Goal: Navigation & Orientation: Understand site structure

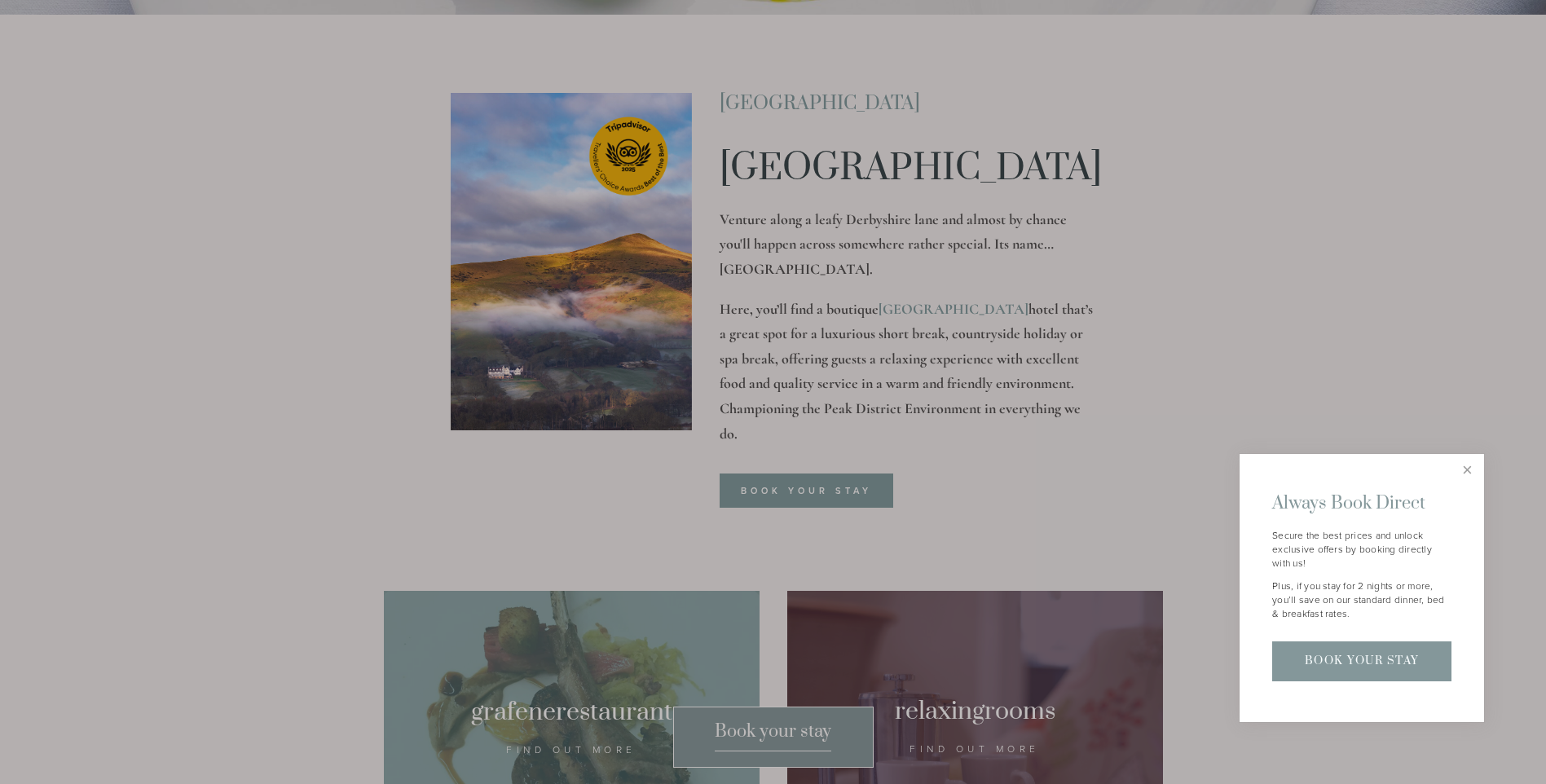
scroll to position [194, 0]
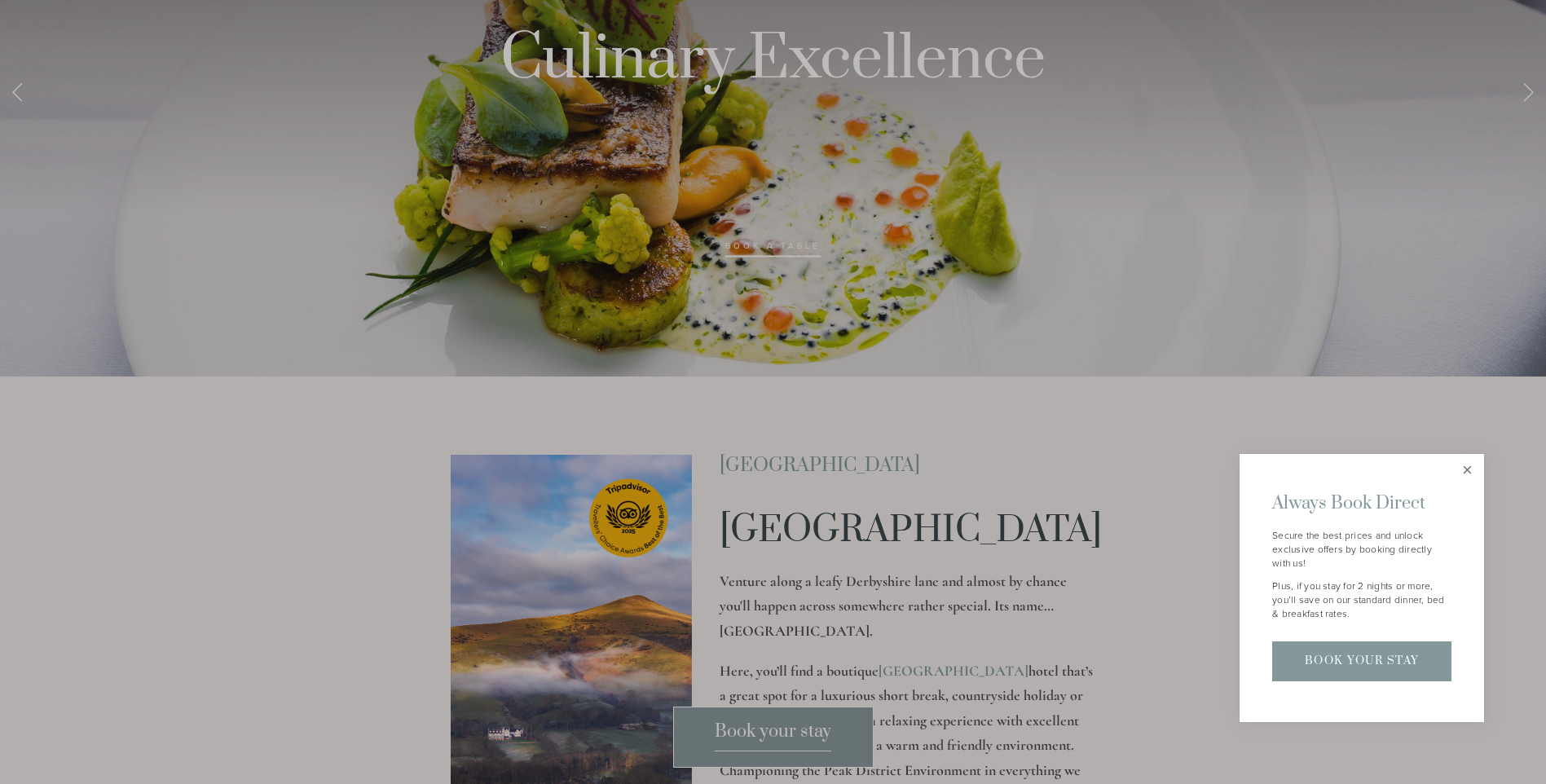
click at [1469, 468] on link "Close" at bounding box center [1468, 470] width 29 height 29
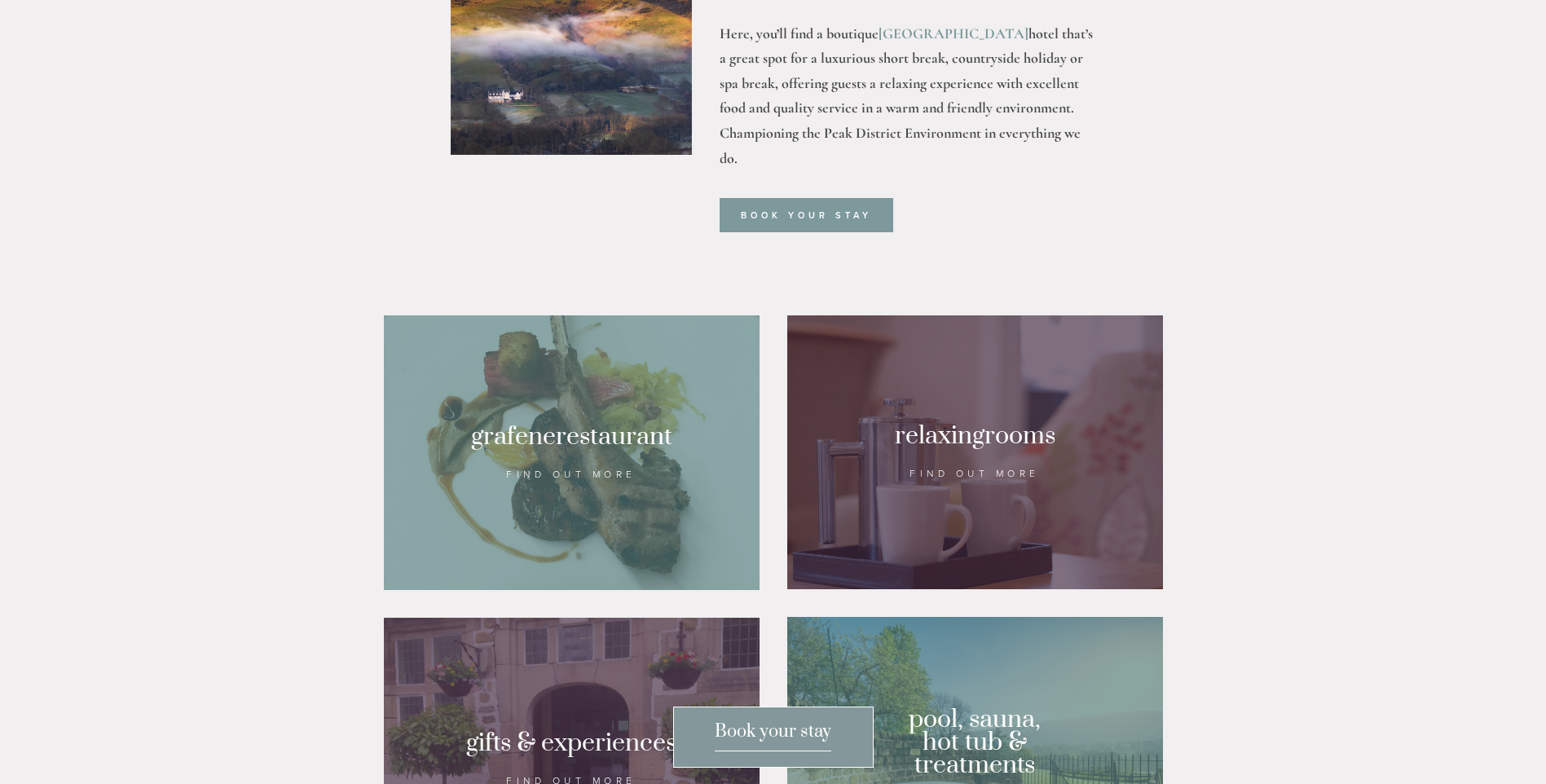
scroll to position [913, 0]
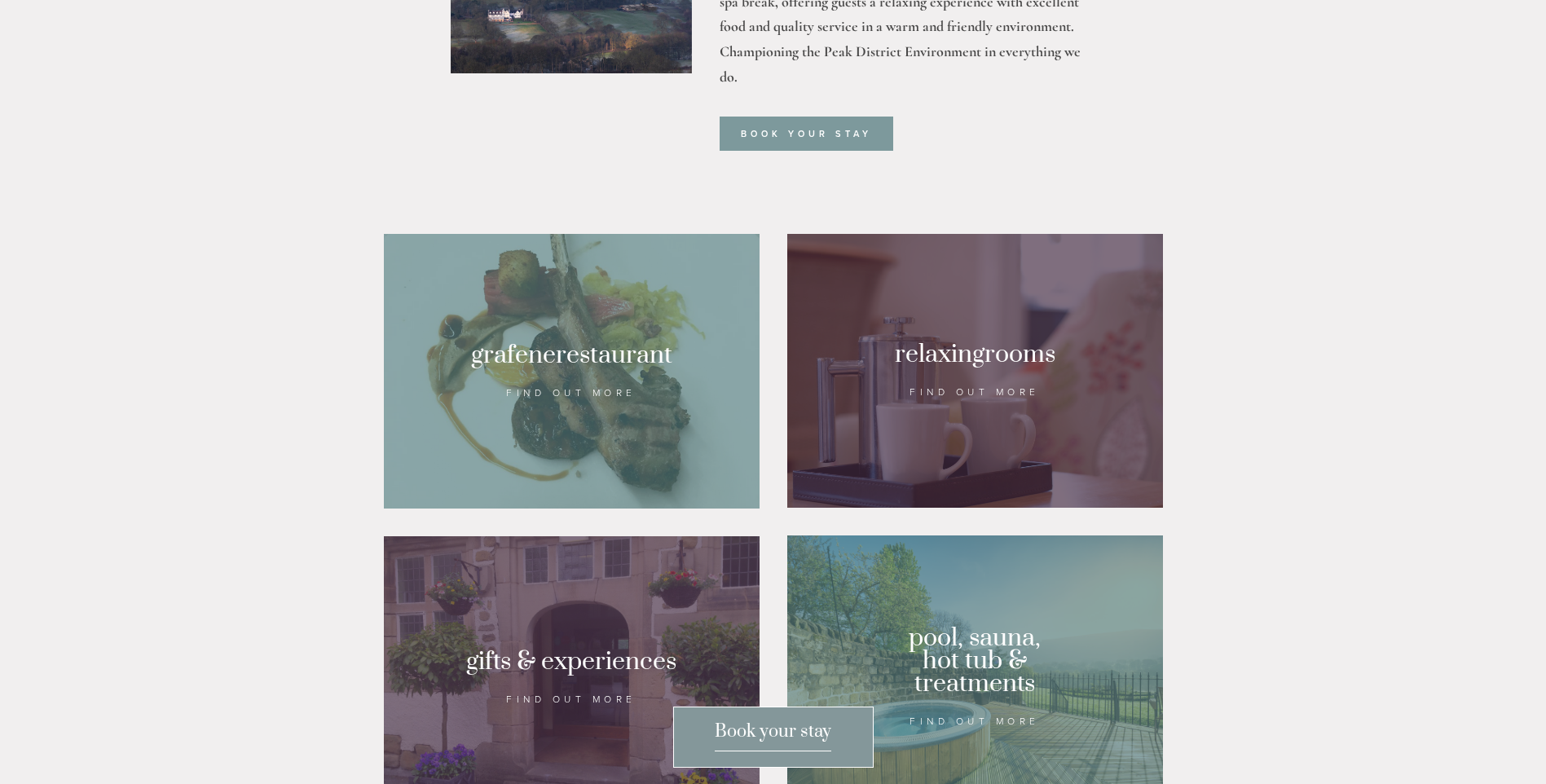
click at [932, 460] on div at bounding box center [975, 370] width 376 height 274
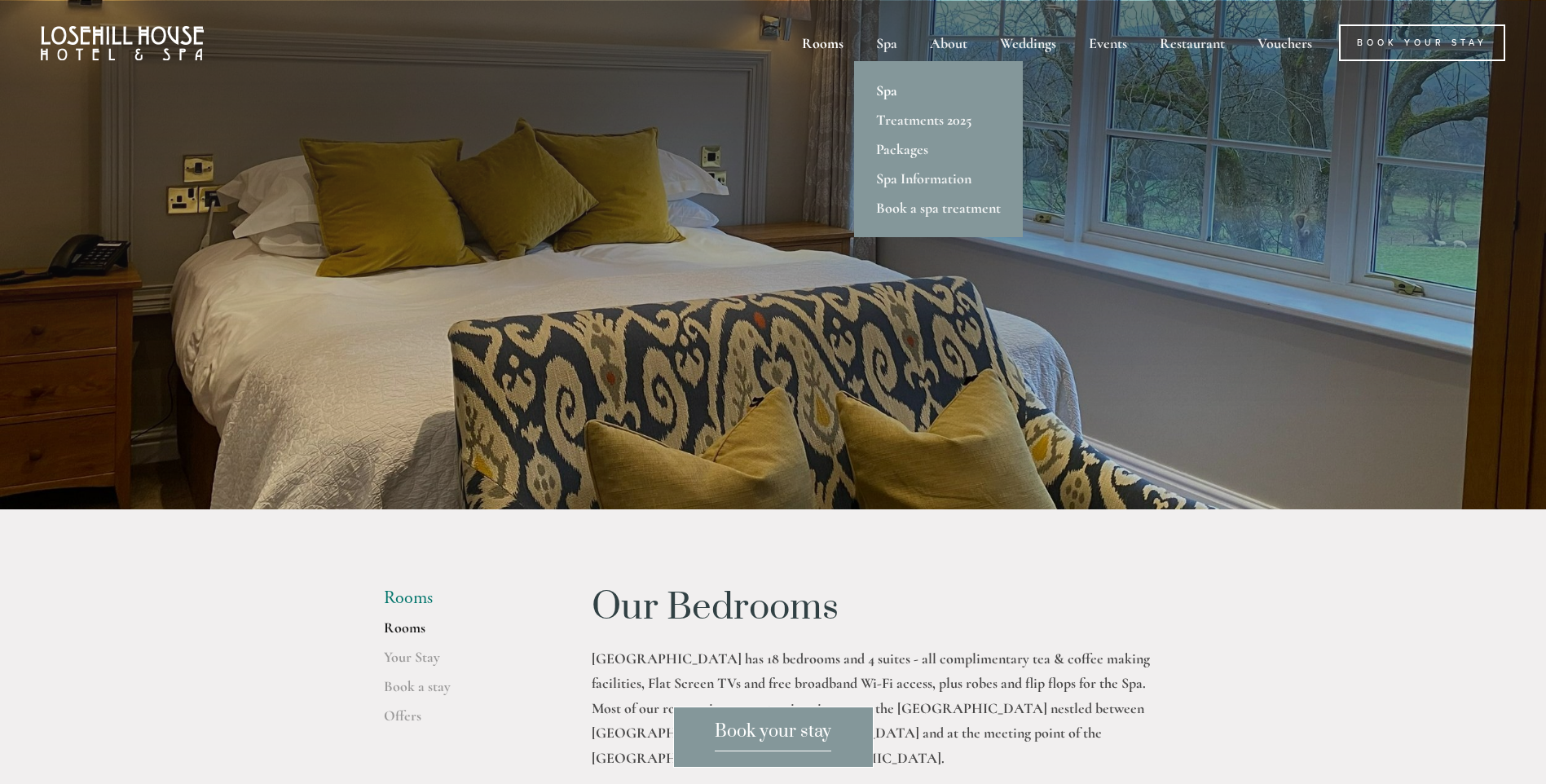
click at [887, 89] on link "Spa" at bounding box center [939, 91] width 169 height 30
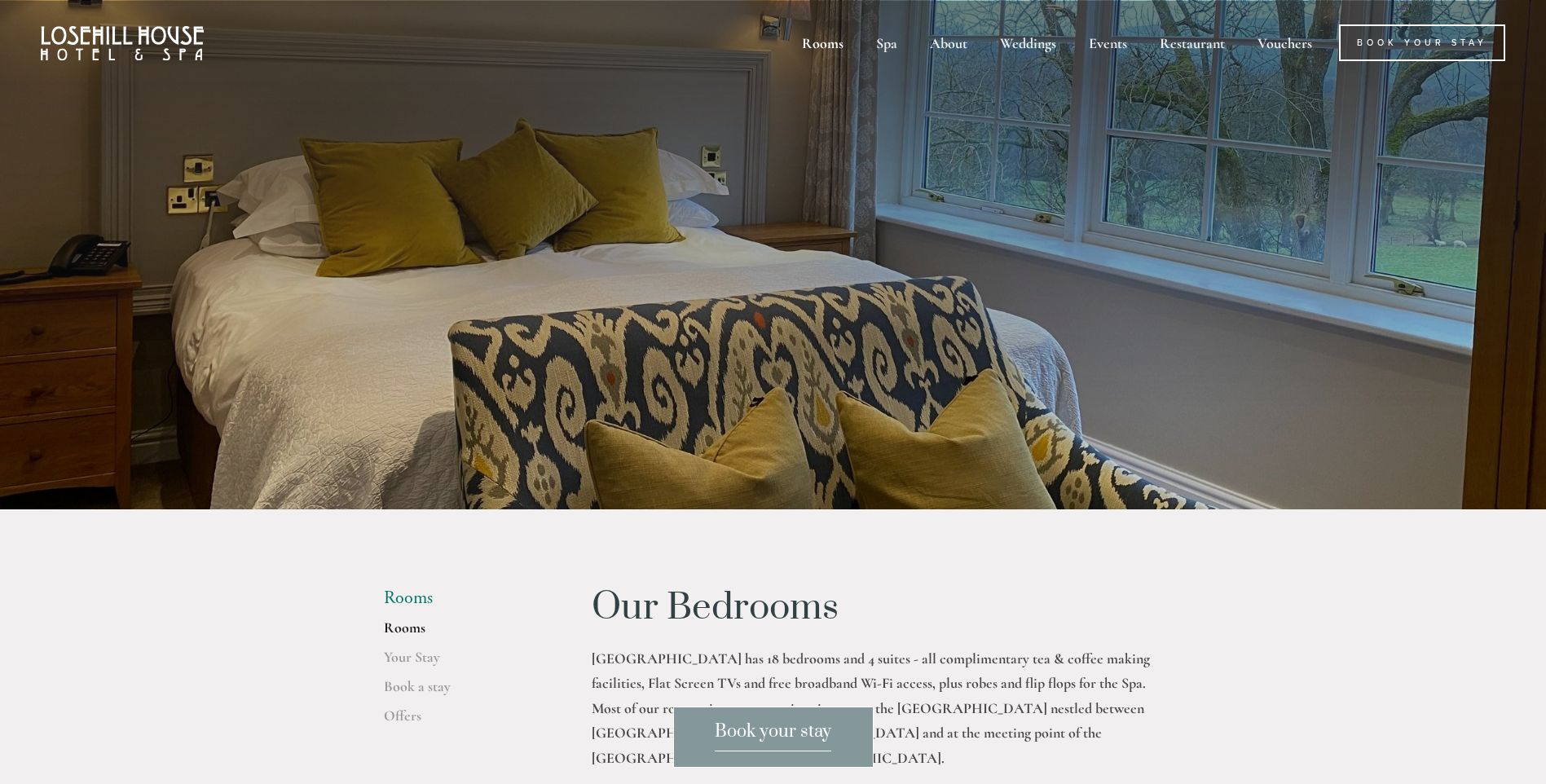
click at [414, 634] on link "Rooms" at bounding box center [462, 633] width 156 height 30
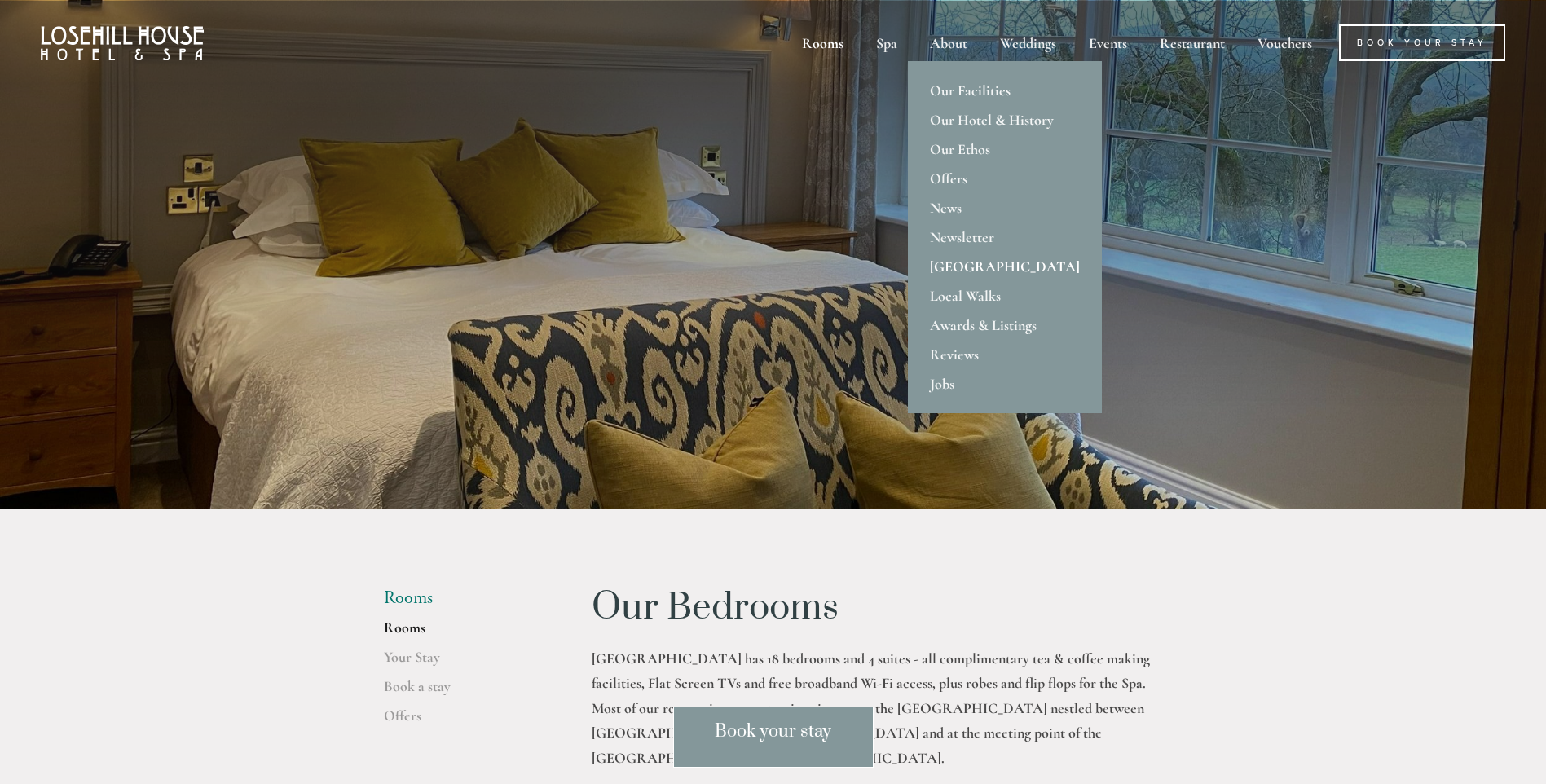
click at [946, 274] on link "[GEOGRAPHIC_DATA]" at bounding box center [1005, 267] width 194 height 30
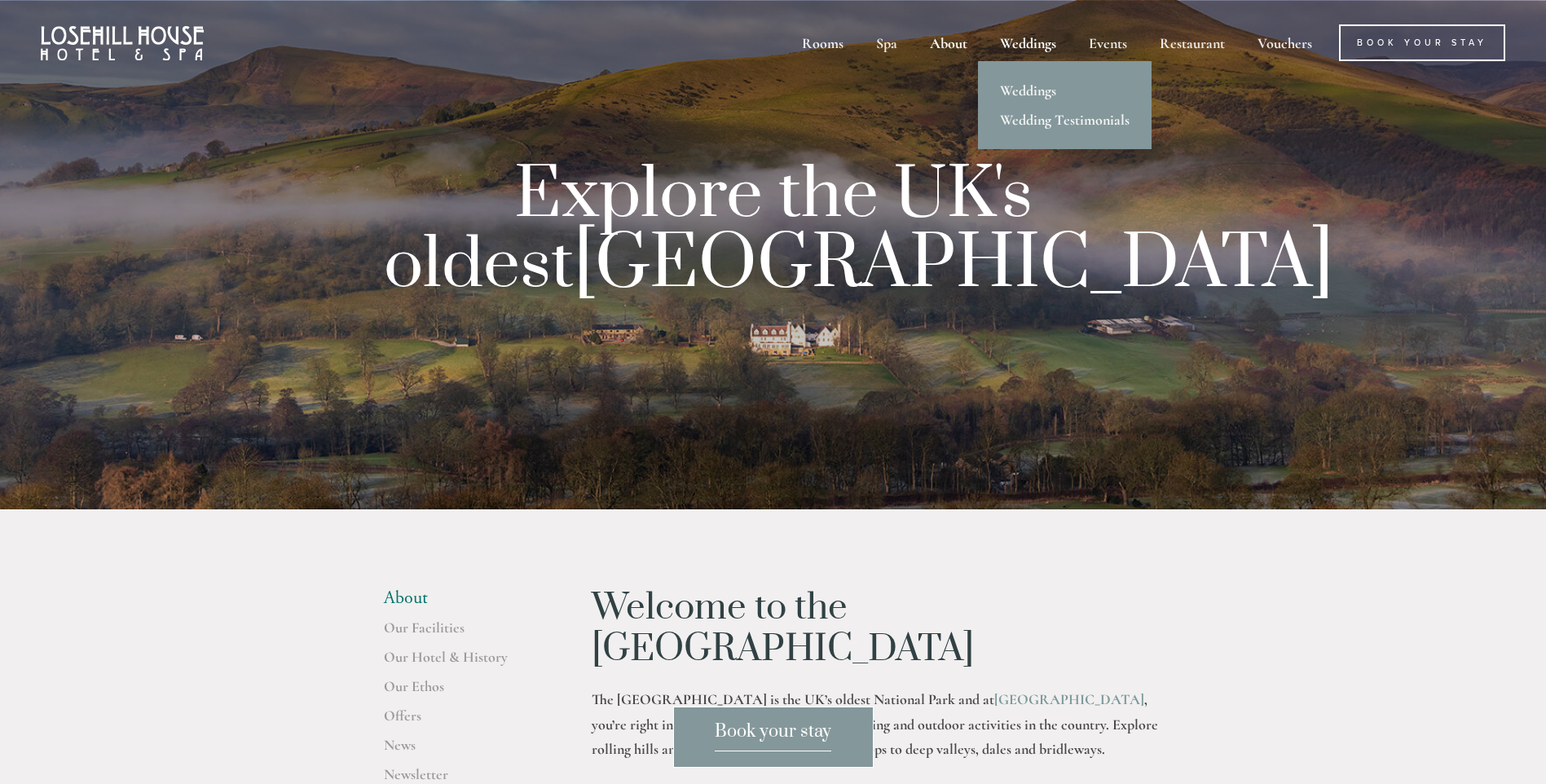
click at [1032, 51] on div "Weddings" at bounding box center [1028, 43] width 85 height 37
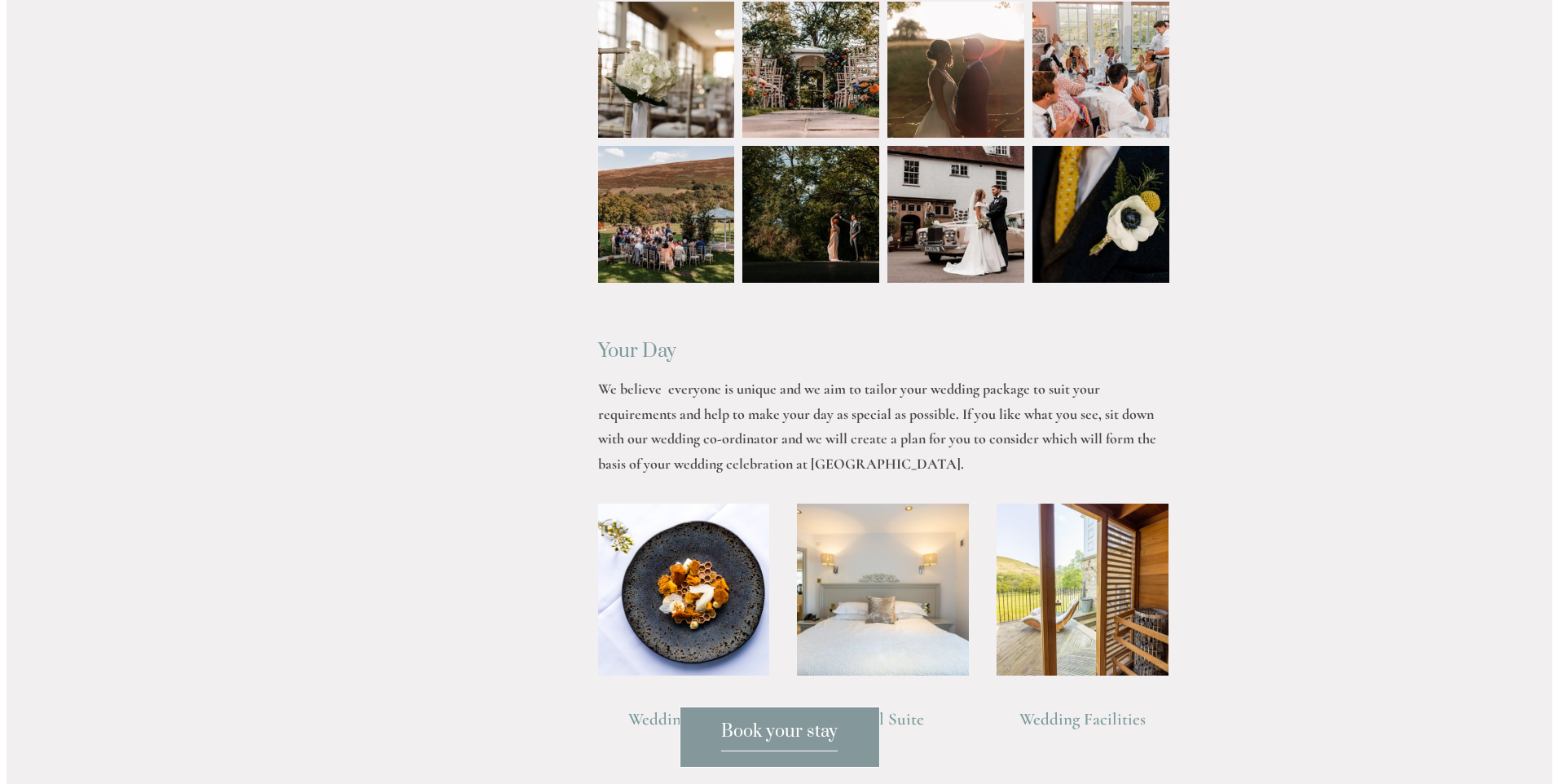
scroll to position [828, 0]
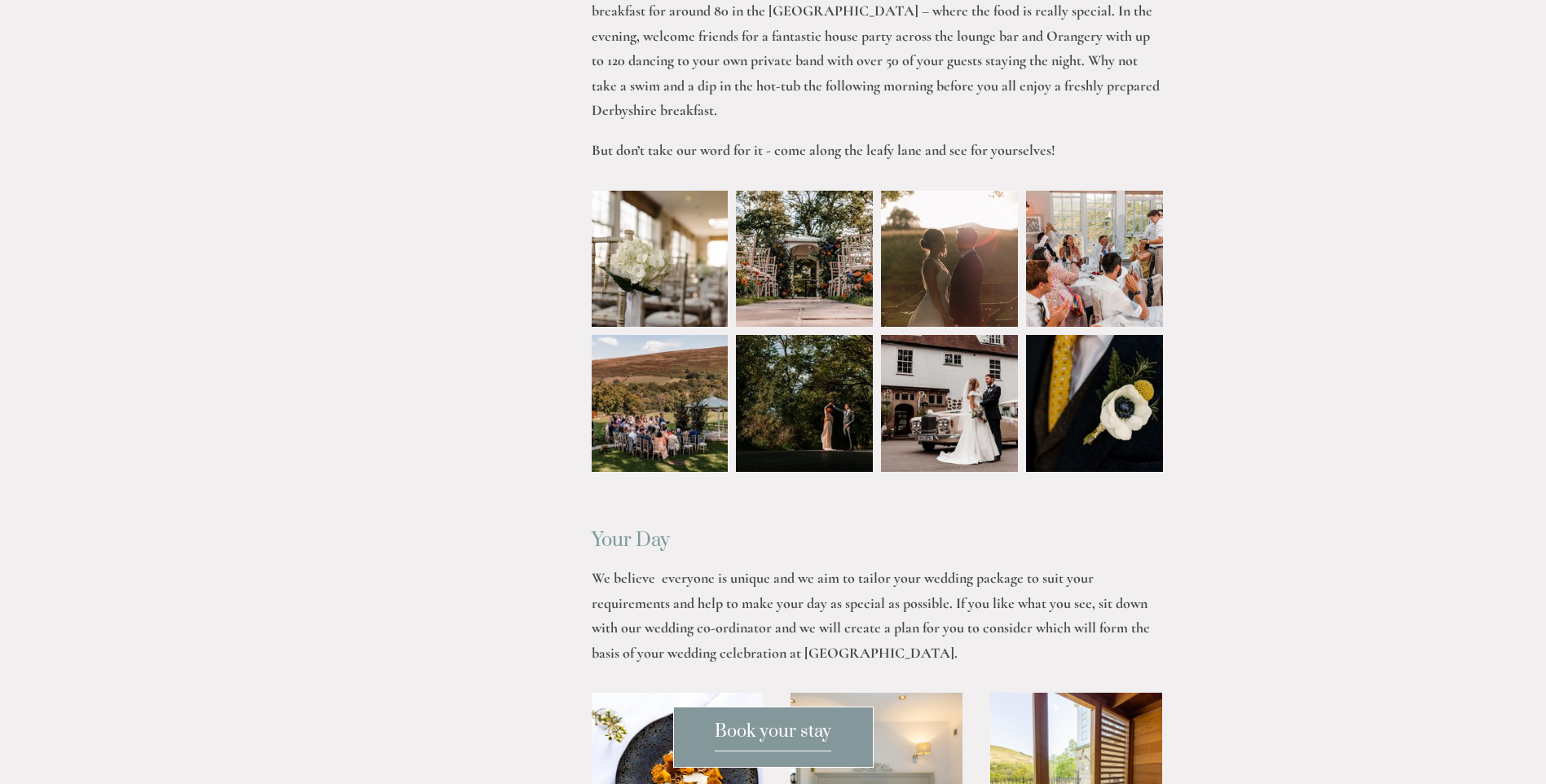
click at [667, 253] on img at bounding box center [661, 259] width 206 height 137
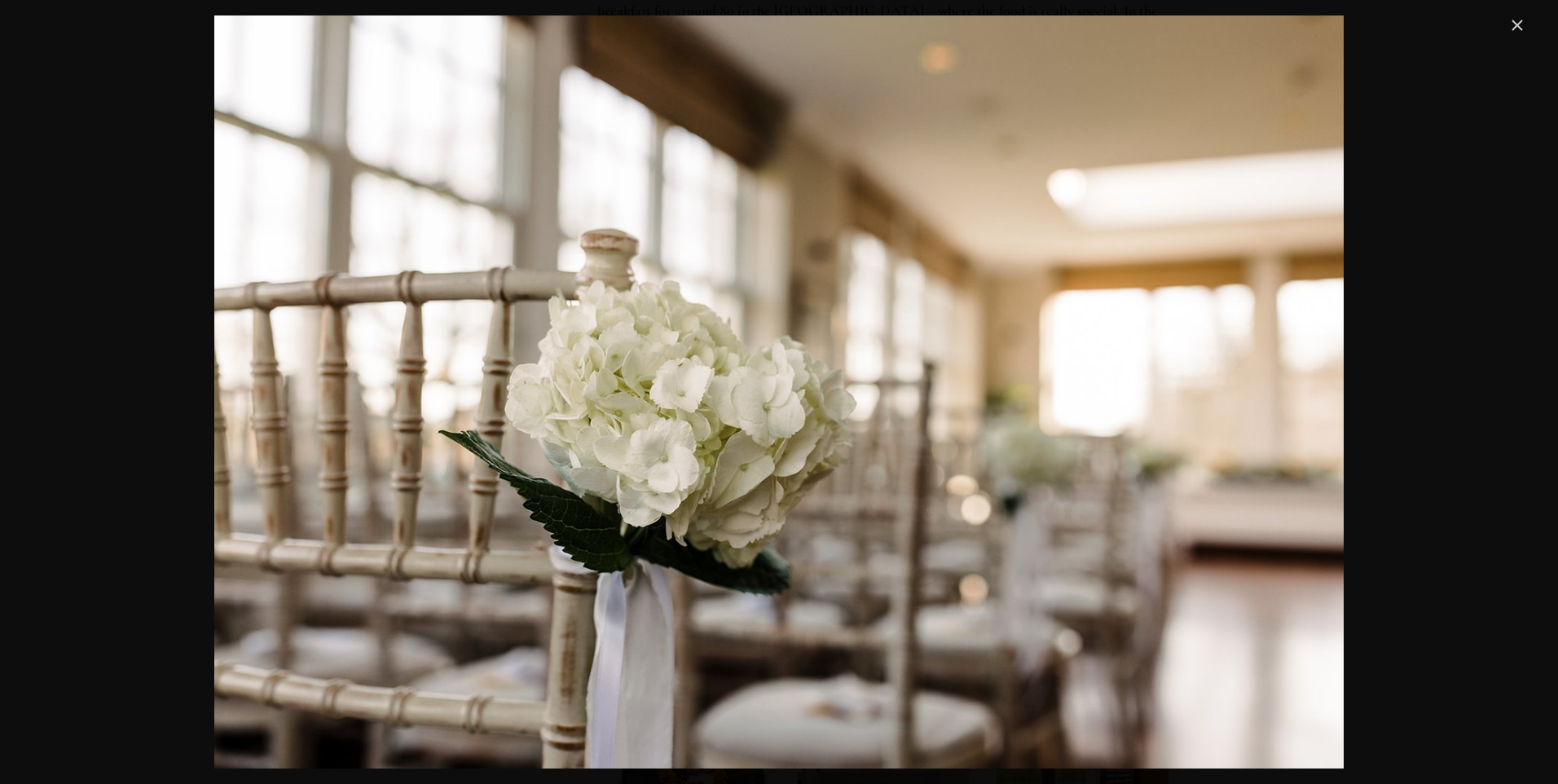
click at [1520, 26] on link "Close" at bounding box center [1517, 25] width 19 height 19
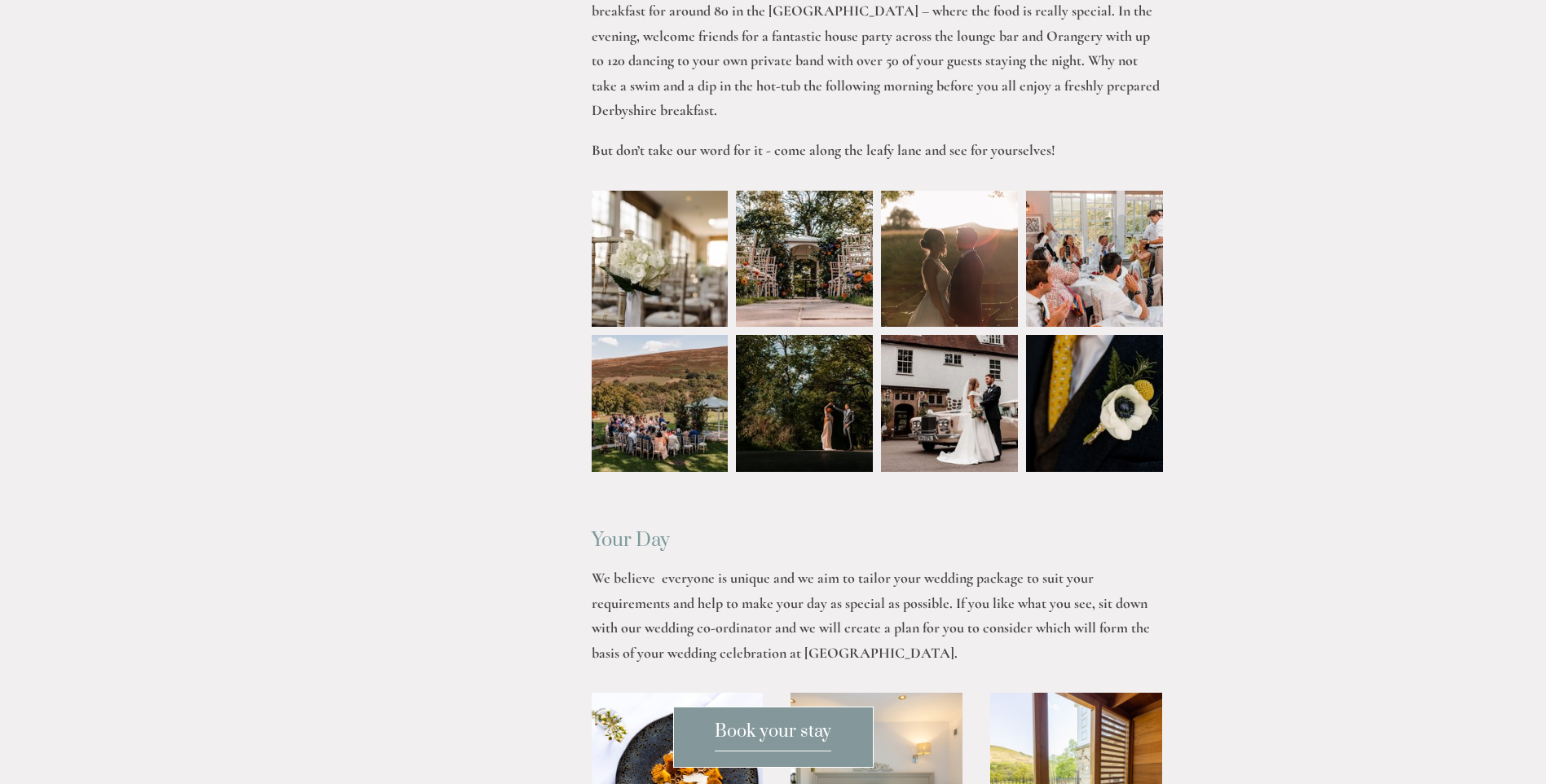
click at [987, 397] on img at bounding box center [950, 402] width 206 height 137
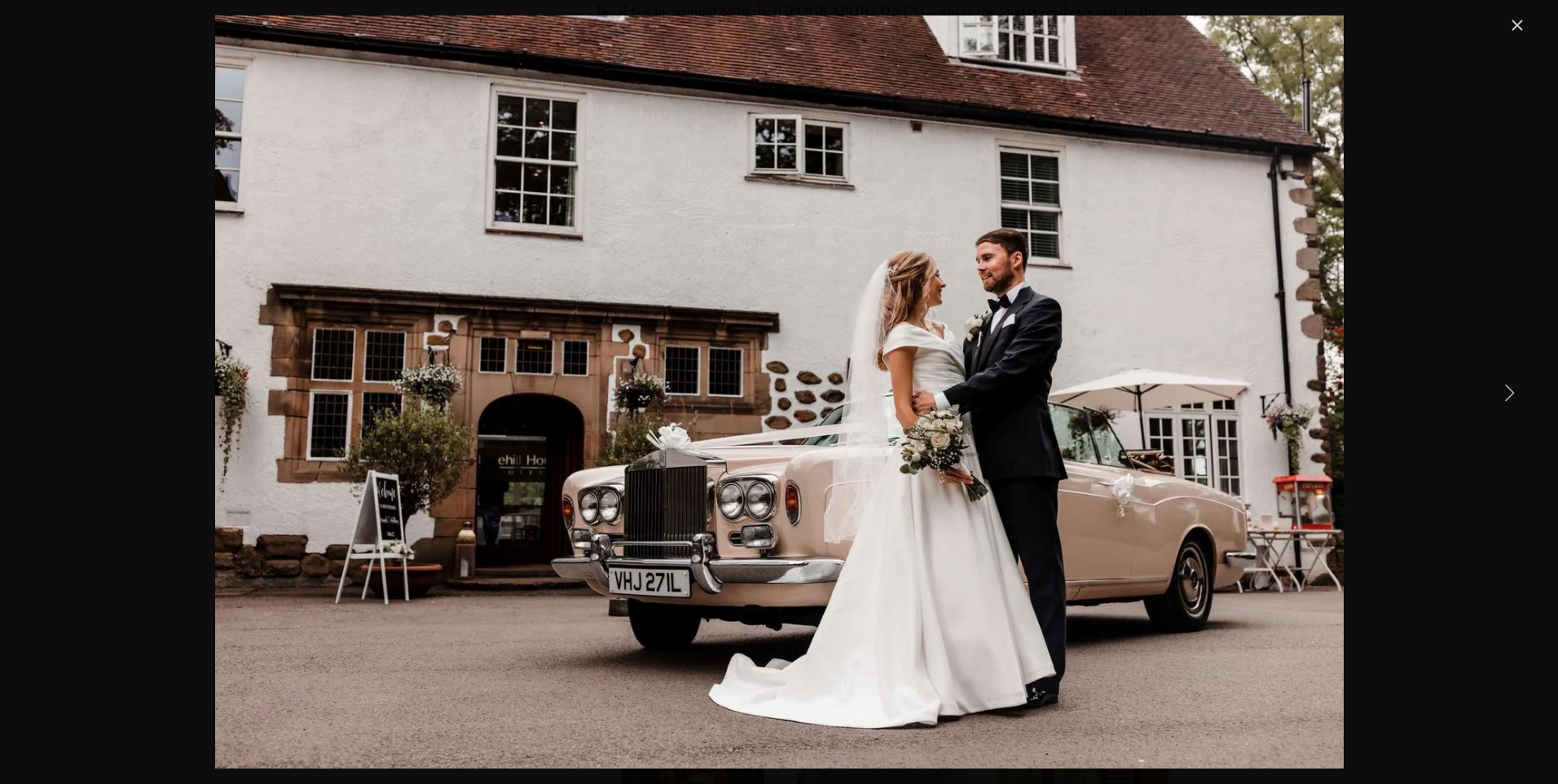
click at [1496, 376] on link "Next Item" at bounding box center [1509, 391] width 36 height 36
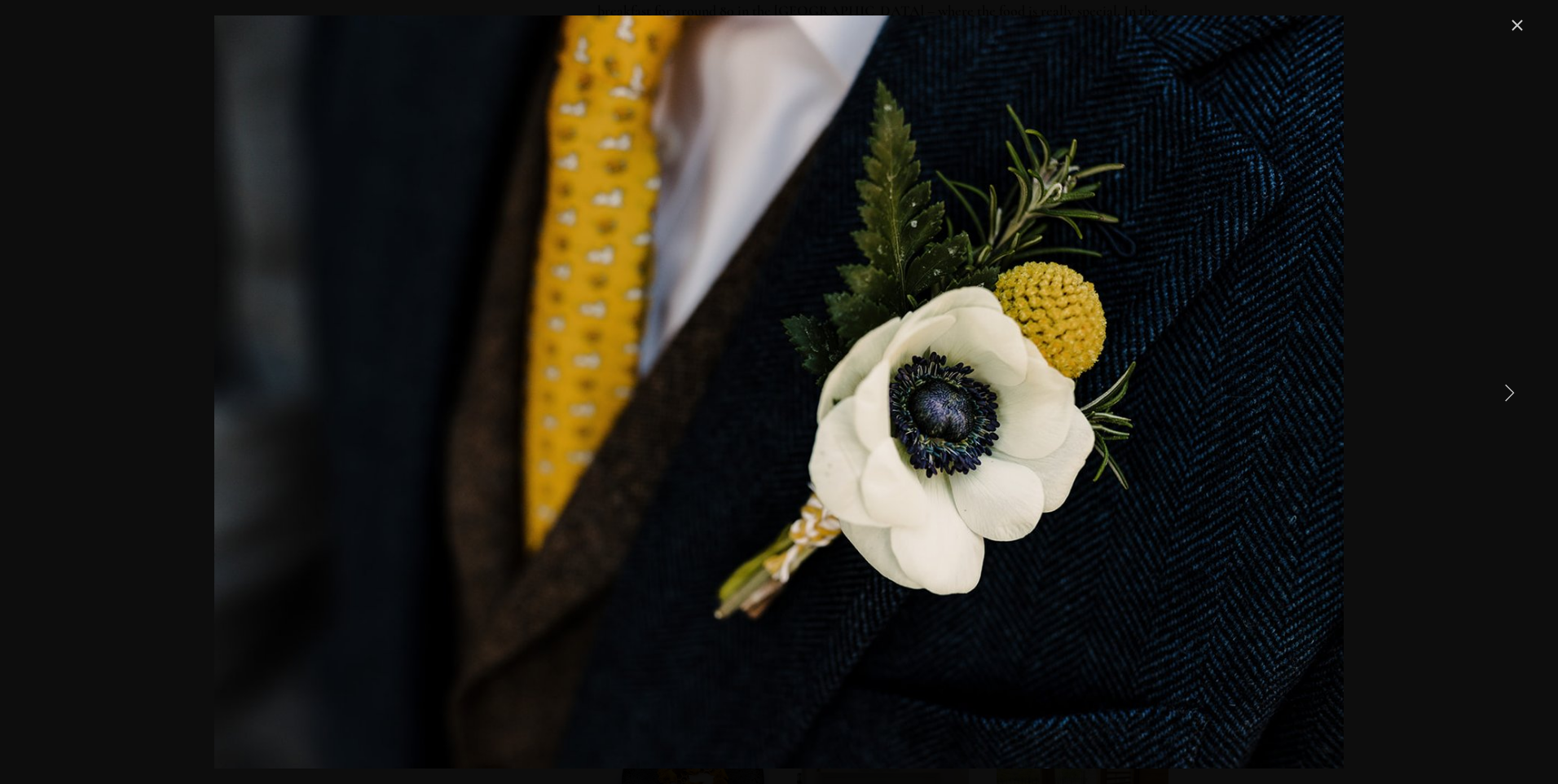
click at [1496, 412] on div "Gallery" at bounding box center [779, 392] width 1496 height 753
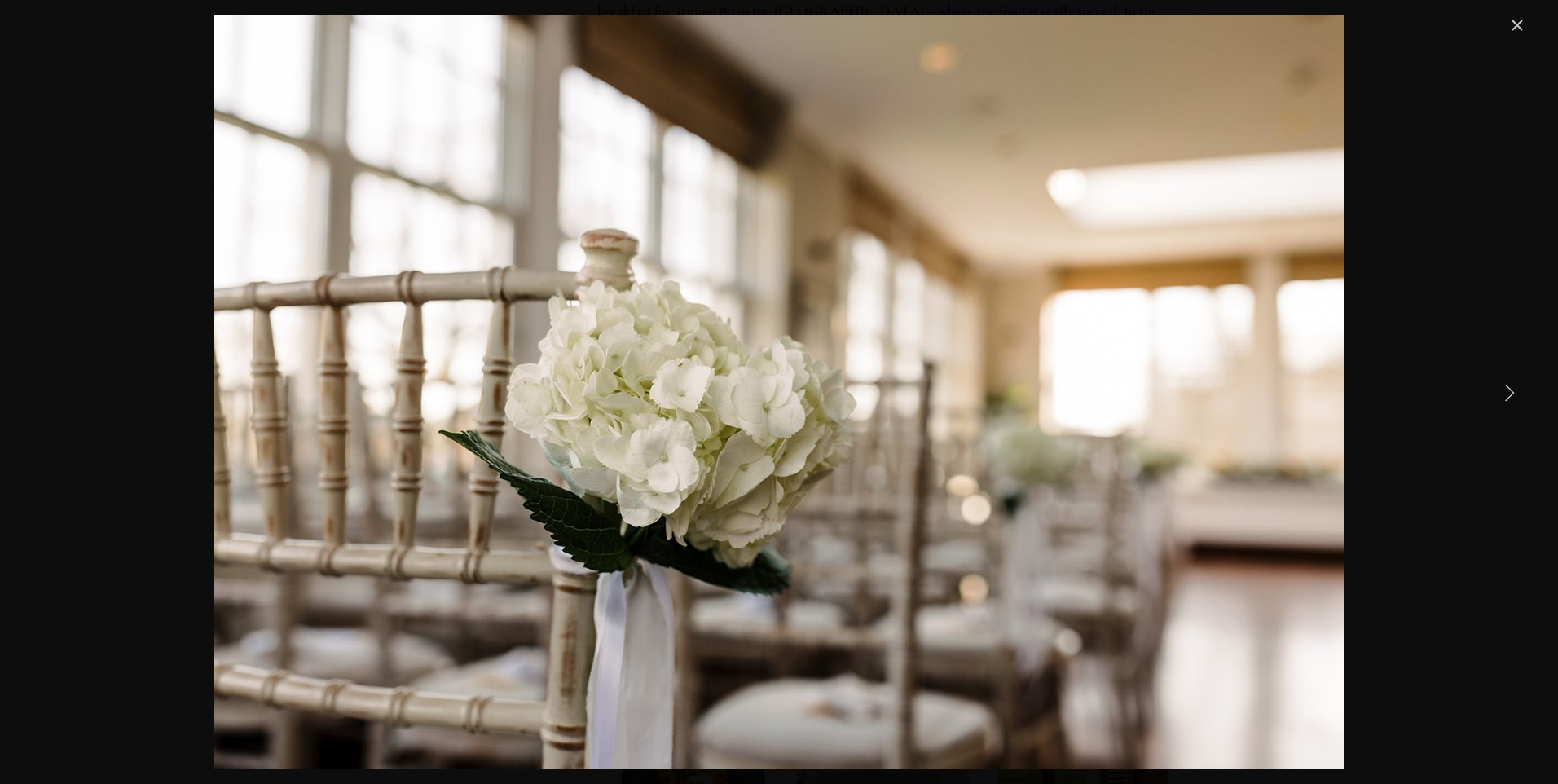
click at [1513, 392] on link "Next Item" at bounding box center [1509, 391] width 36 height 36
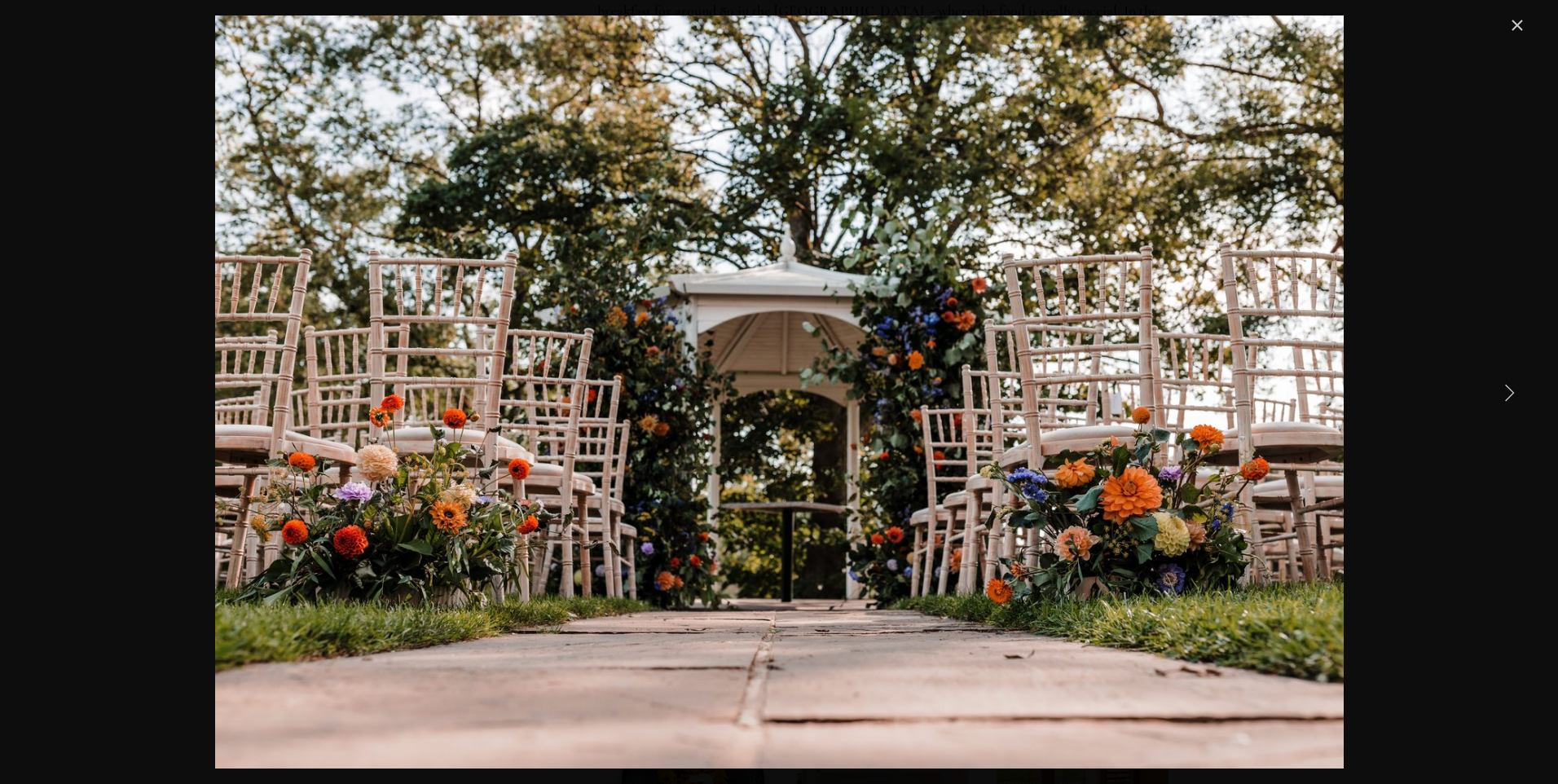
click at [1513, 392] on link "Next Item" at bounding box center [1509, 391] width 36 height 36
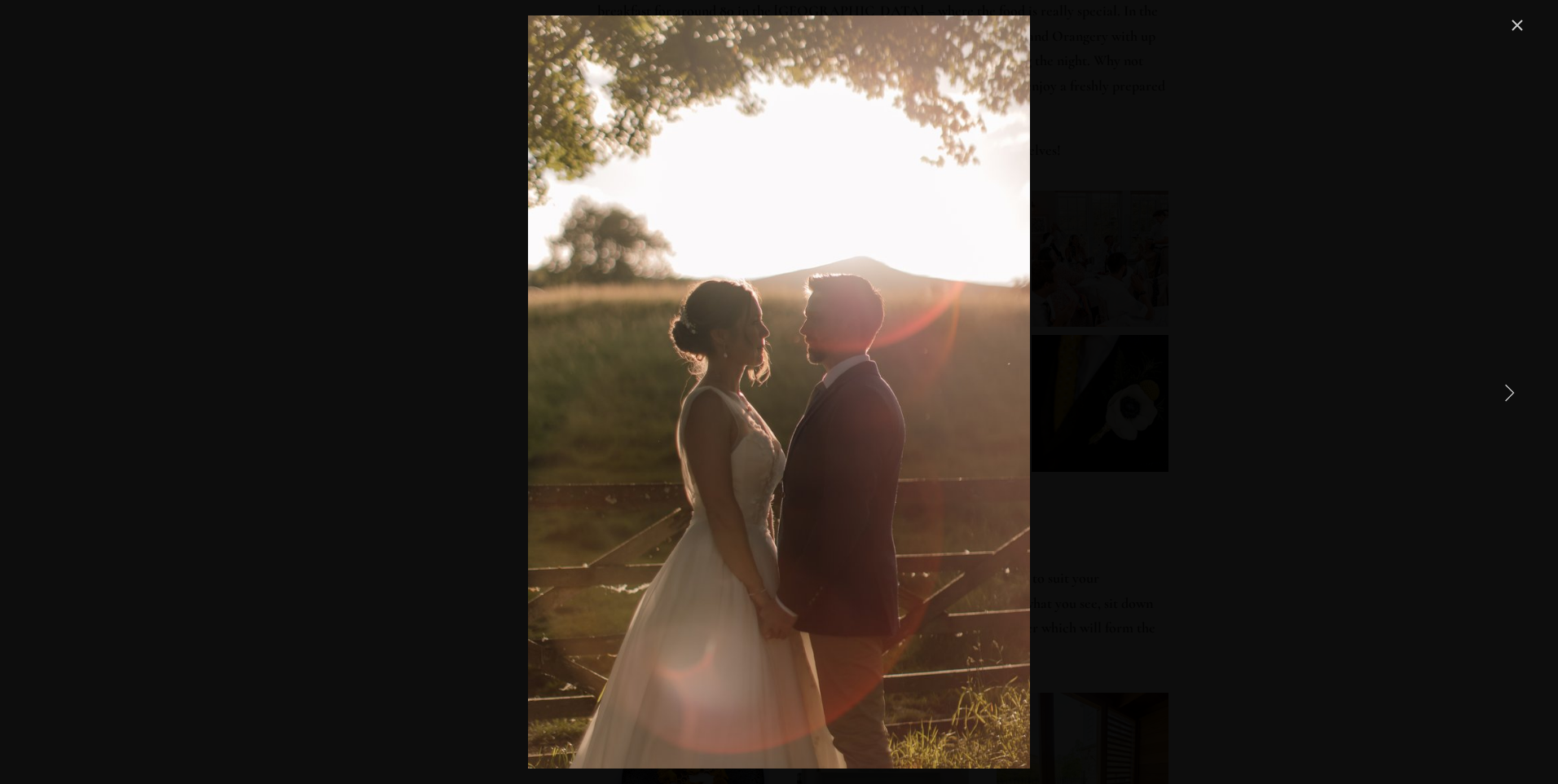
click at [1513, 392] on link "Next Item" at bounding box center [1509, 391] width 36 height 36
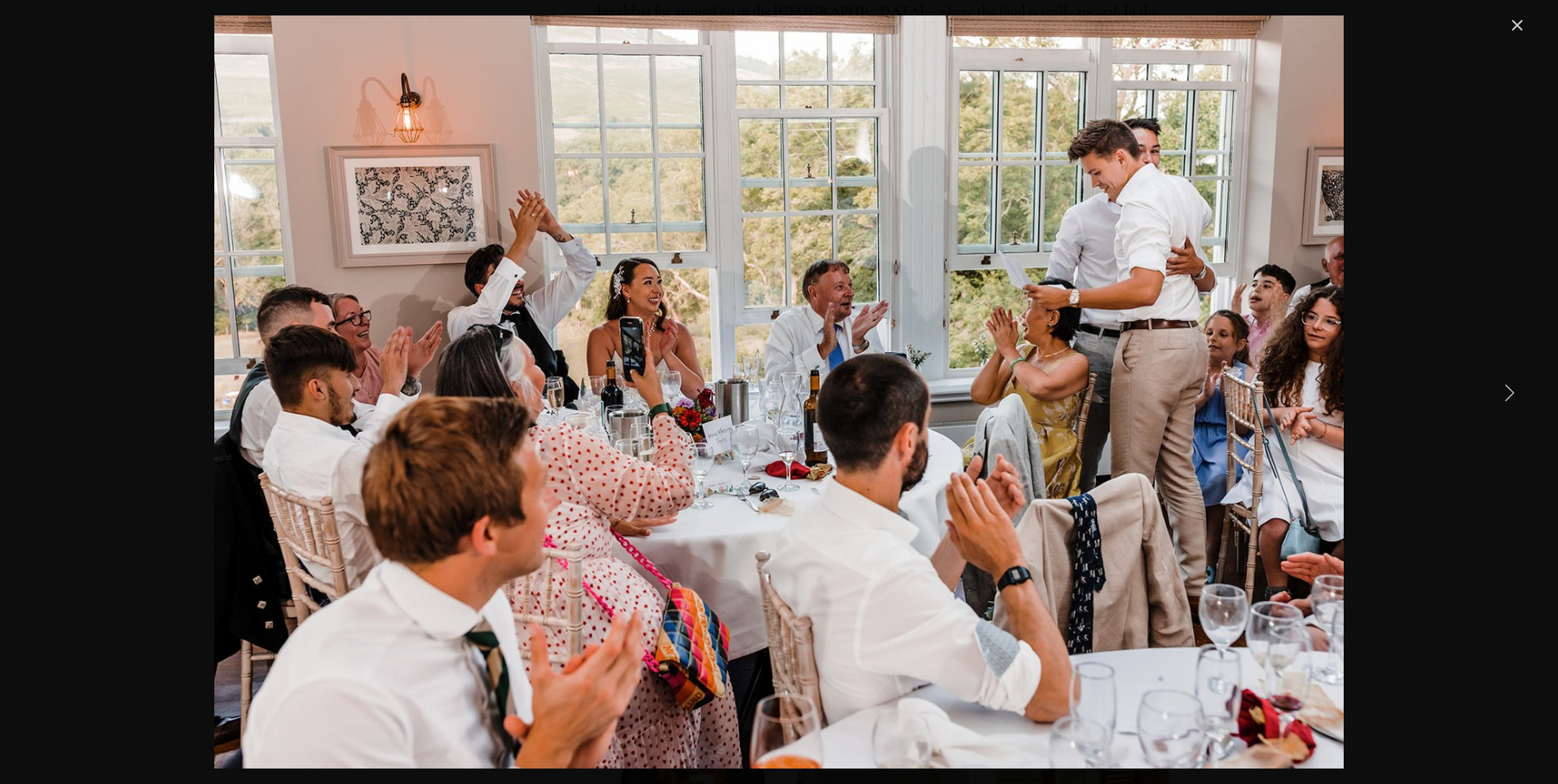
click at [1513, 392] on link "Next Item" at bounding box center [1509, 391] width 36 height 36
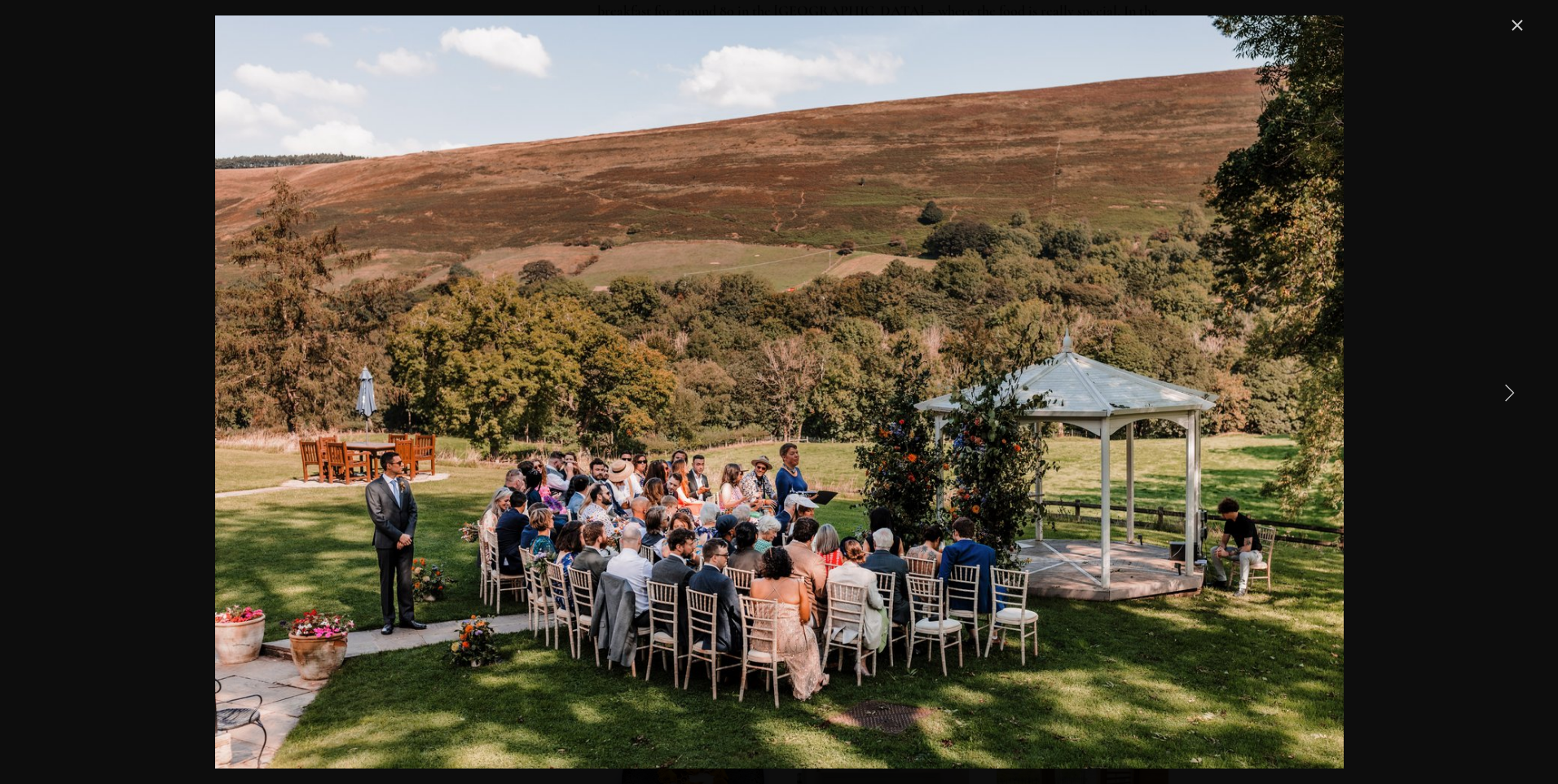
click at [1513, 392] on link "Next Item" at bounding box center [1509, 391] width 36 height 36
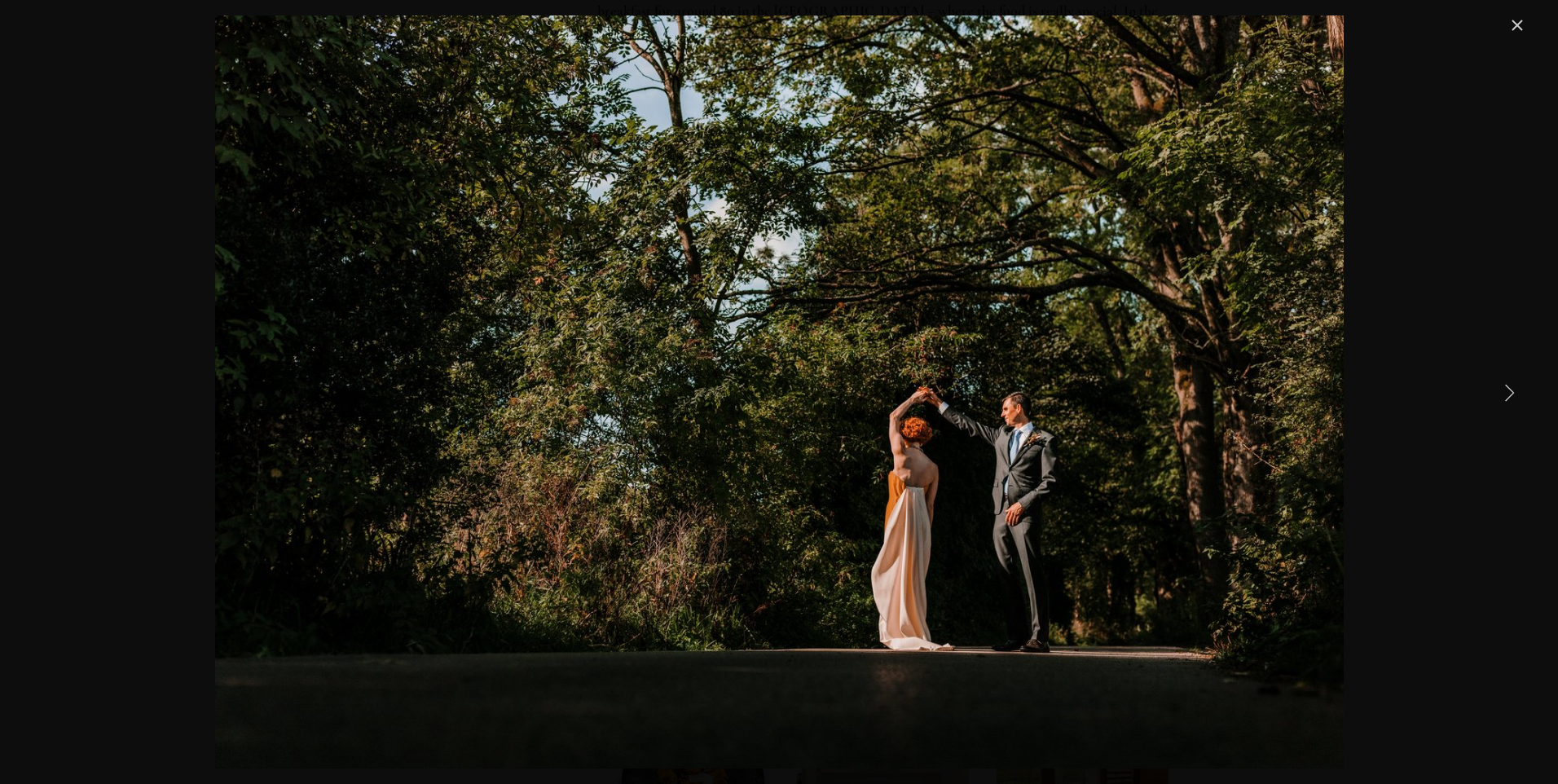
click at [1513, 392] on link "Next Item" at bounding box center [1509, 391] width 36 height 36
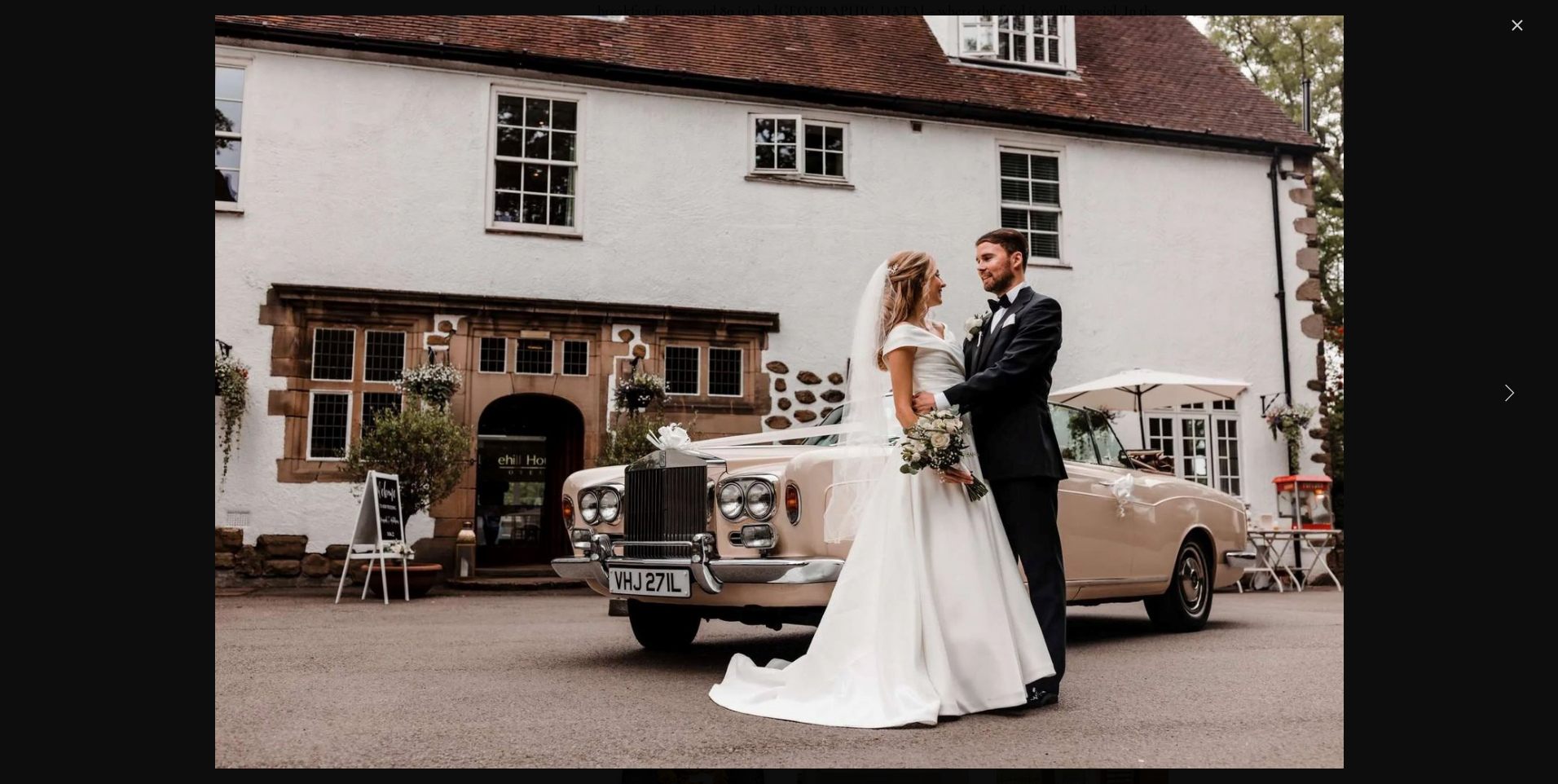
click at [1513, 392] on link "Next Item" at bounding box center [1509, 391] width 36 height 36
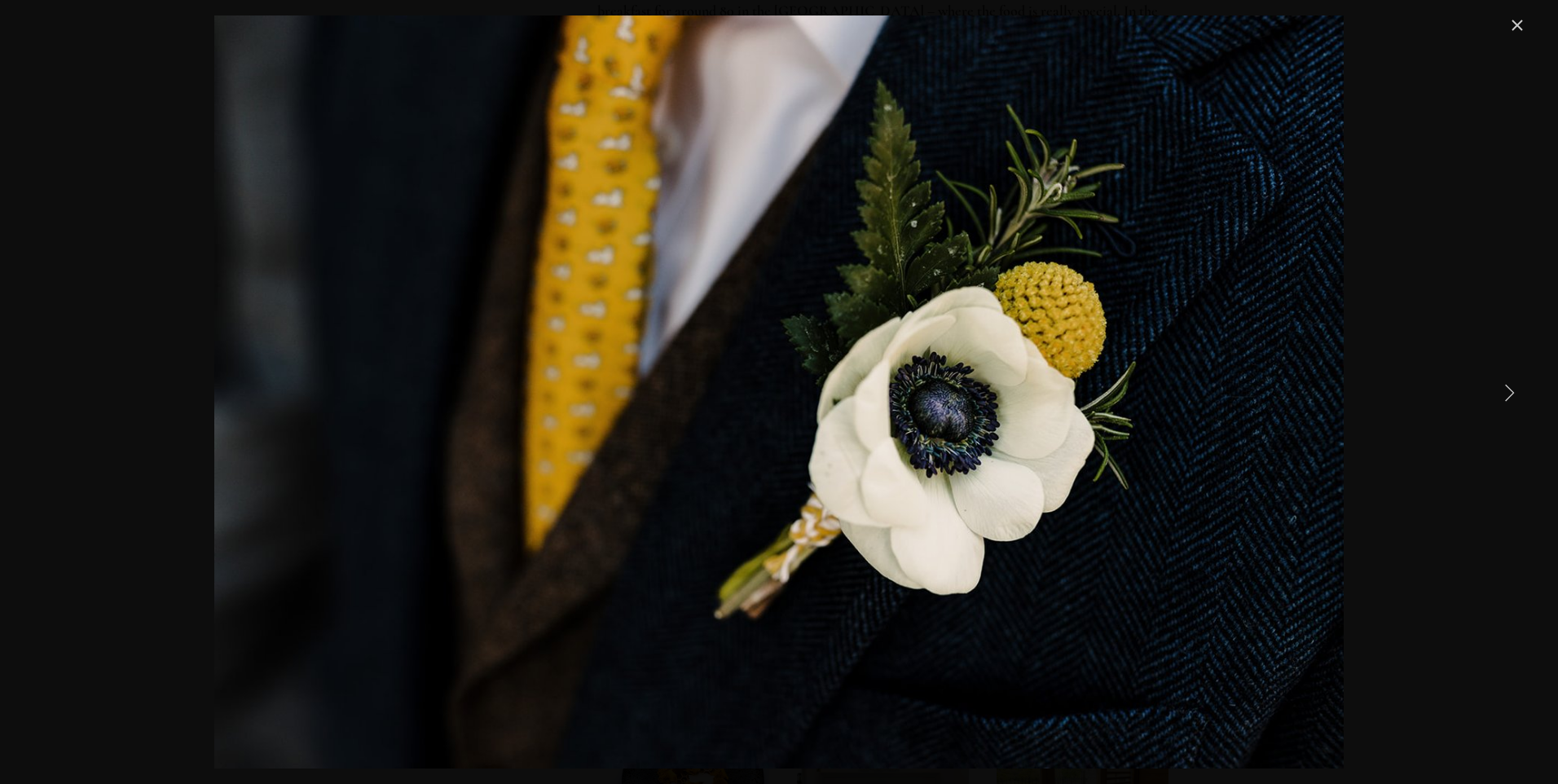
click at [1513, 392] on link "Next Item" at bounding box center [1509, 391] width 36 height 36
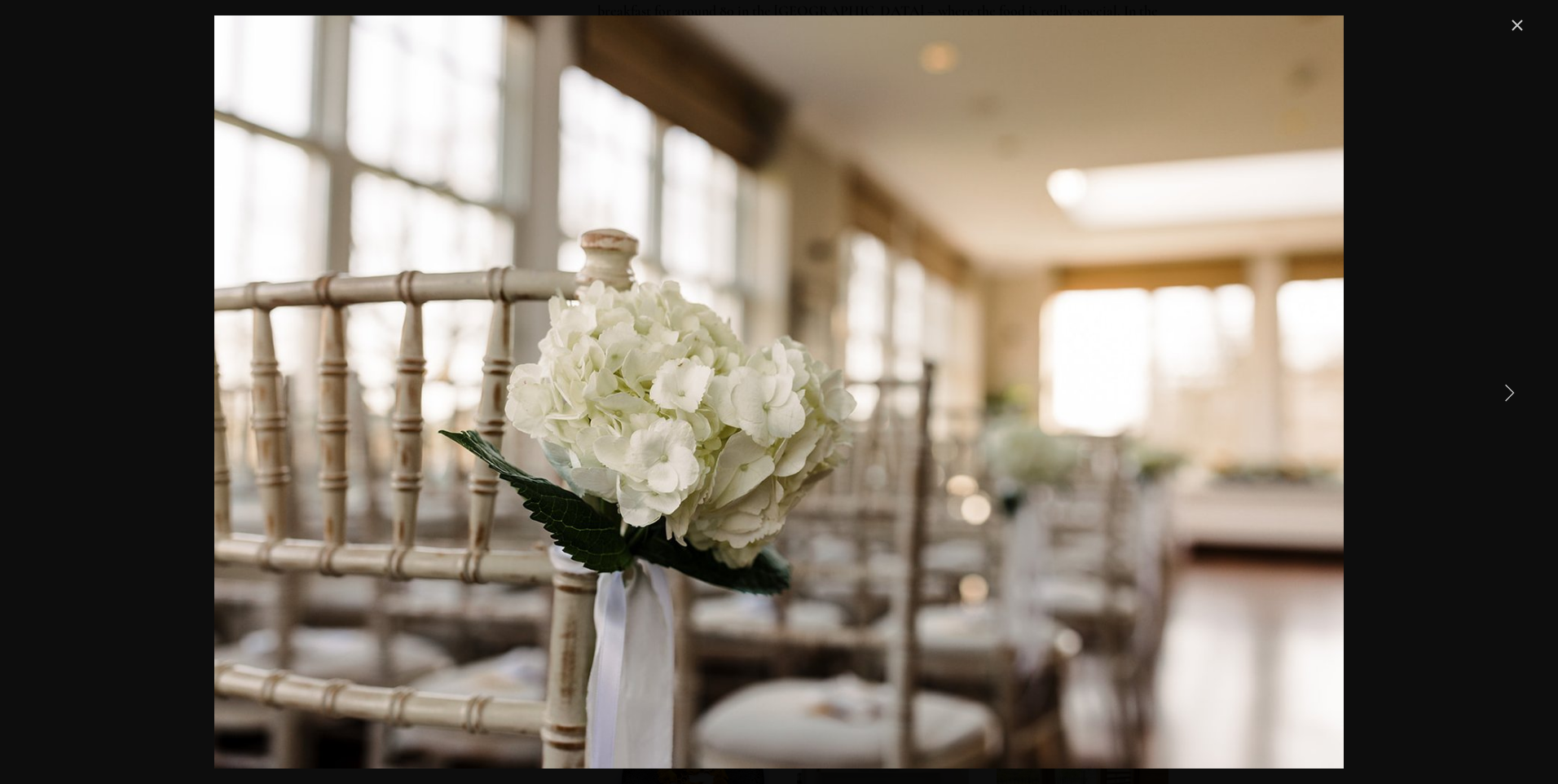
click at [1513, 392] on link "Next Item" at bounding box center [1509, 391] width 36 height 36
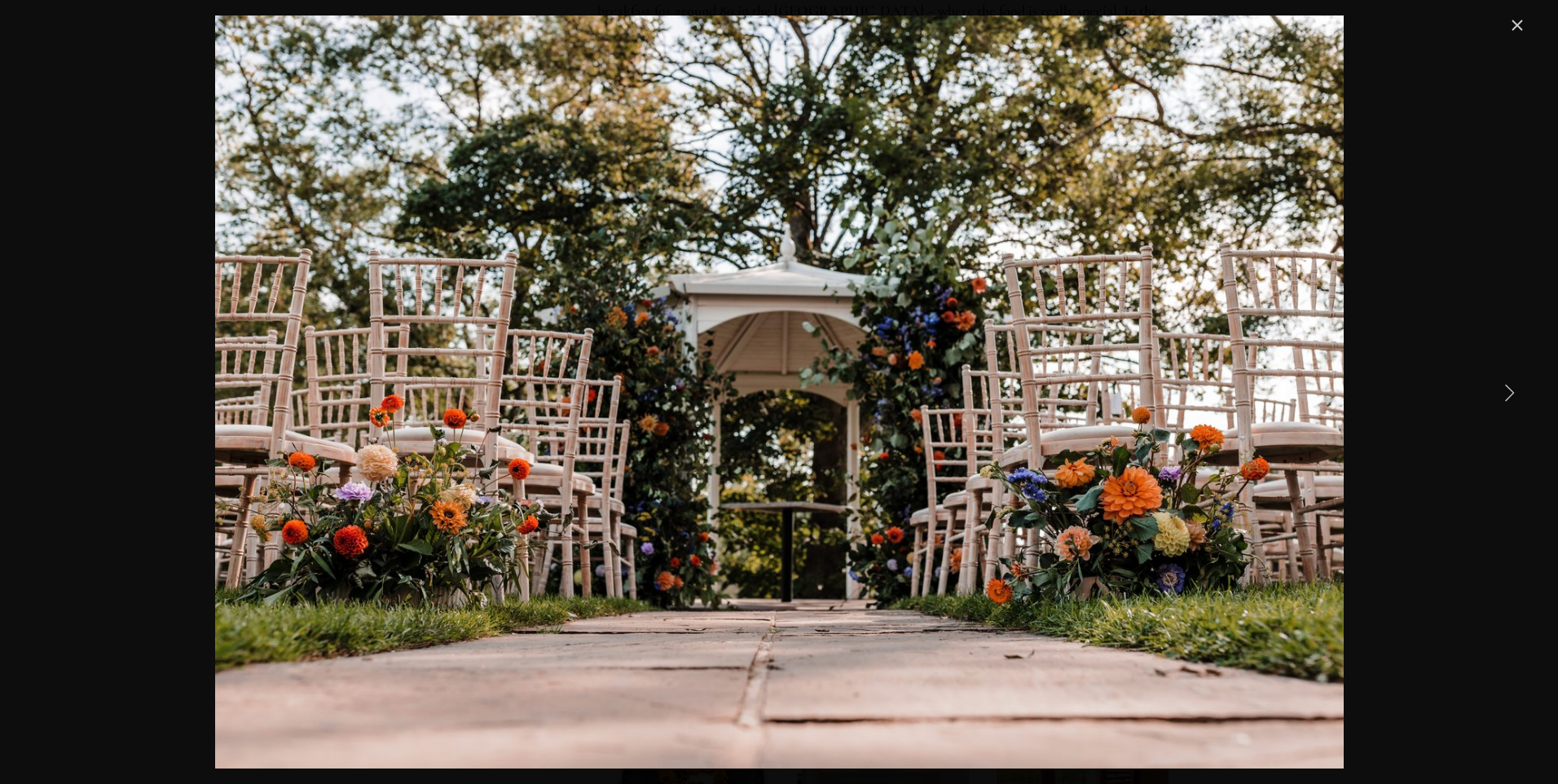
click at [1513, 392] on link "Next Item" at bounding box center [1509, 391] width 36 height 36
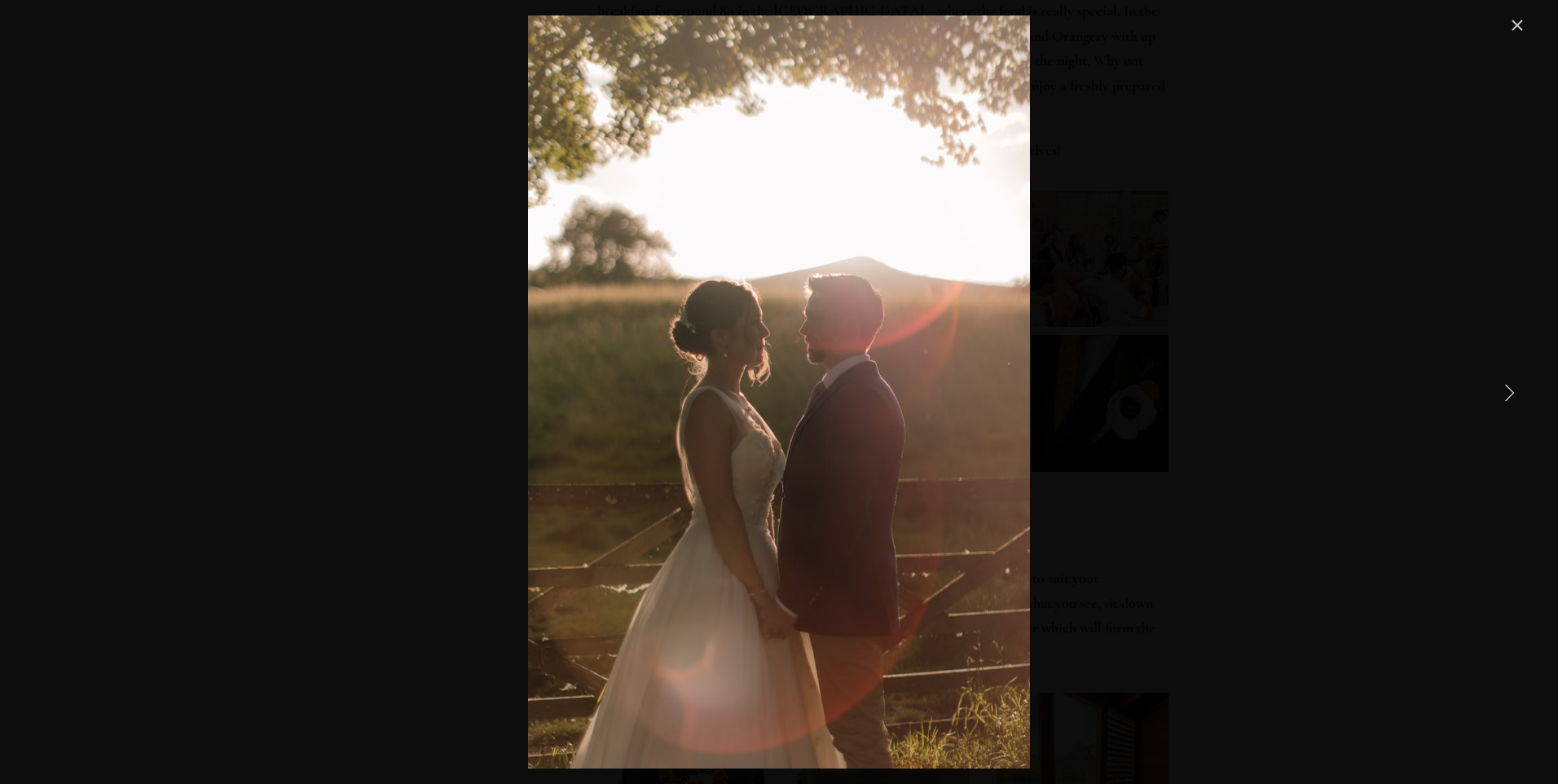
click at [1513, 392] on link "Next Item" at bounding box center [1509, 391] width 36 height 36
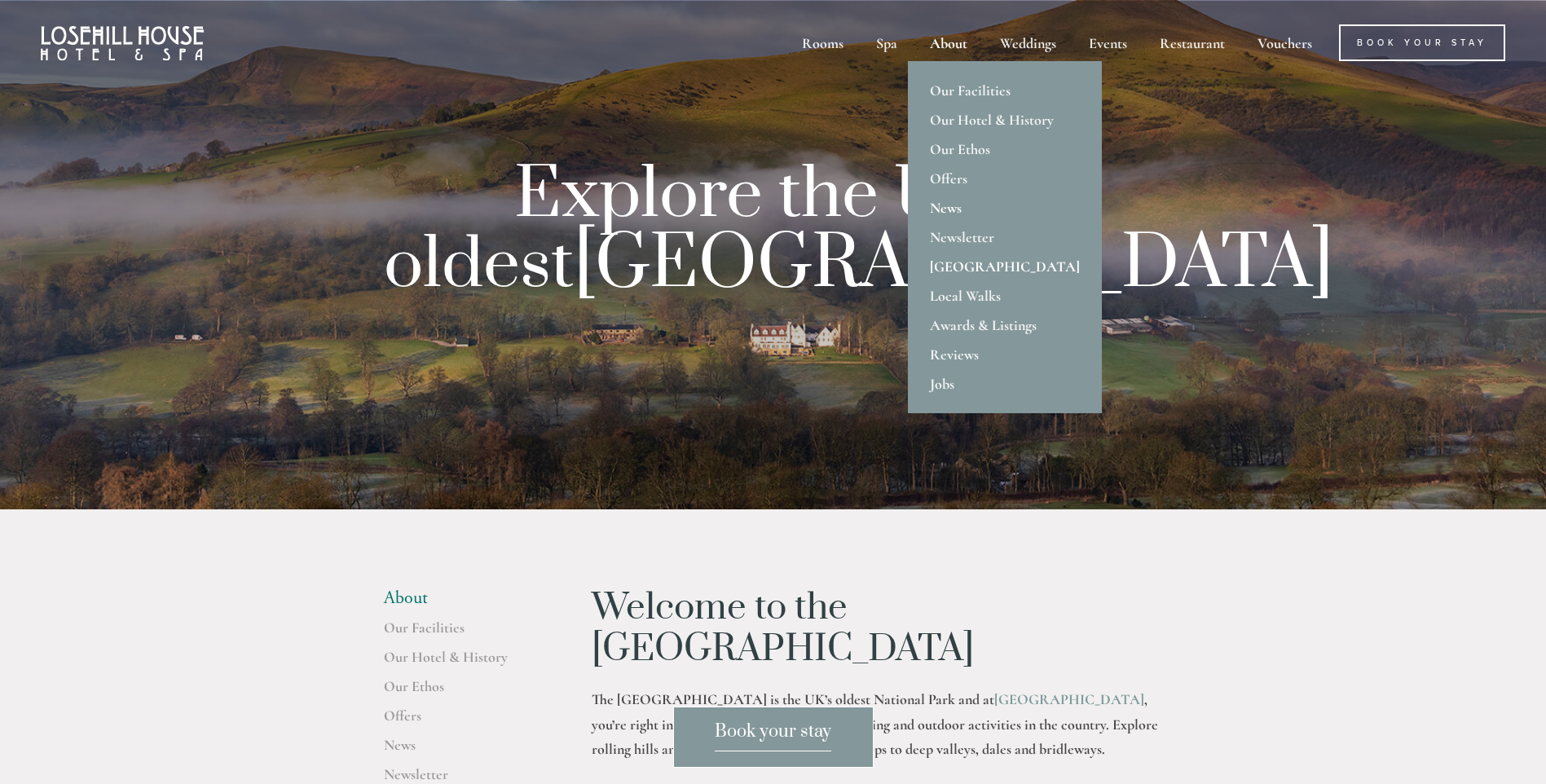
click at [936, 200] on link "News" at bounding box center [1005, 208] width 194 height 30
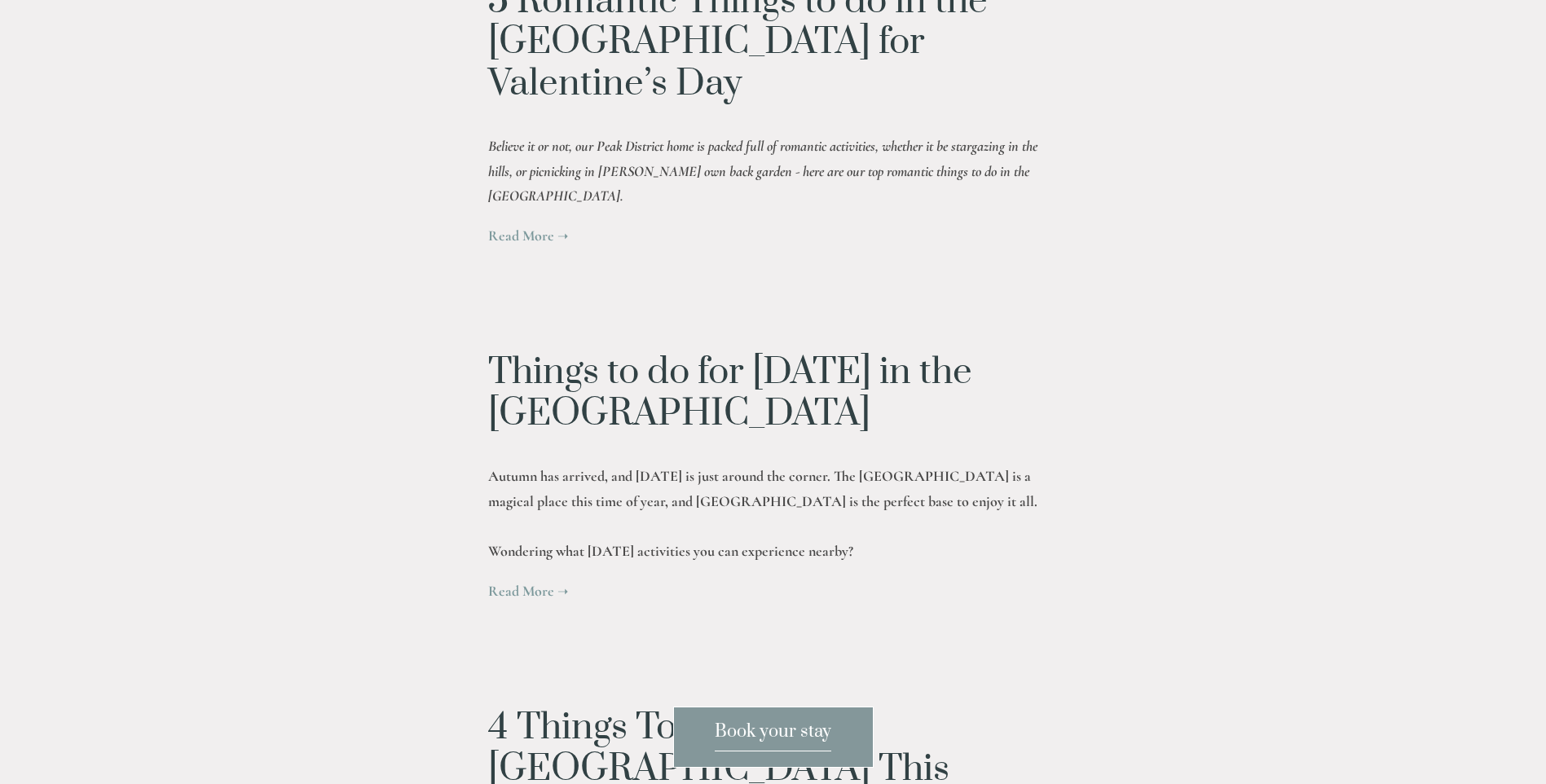
scroll to position [1125, 0]
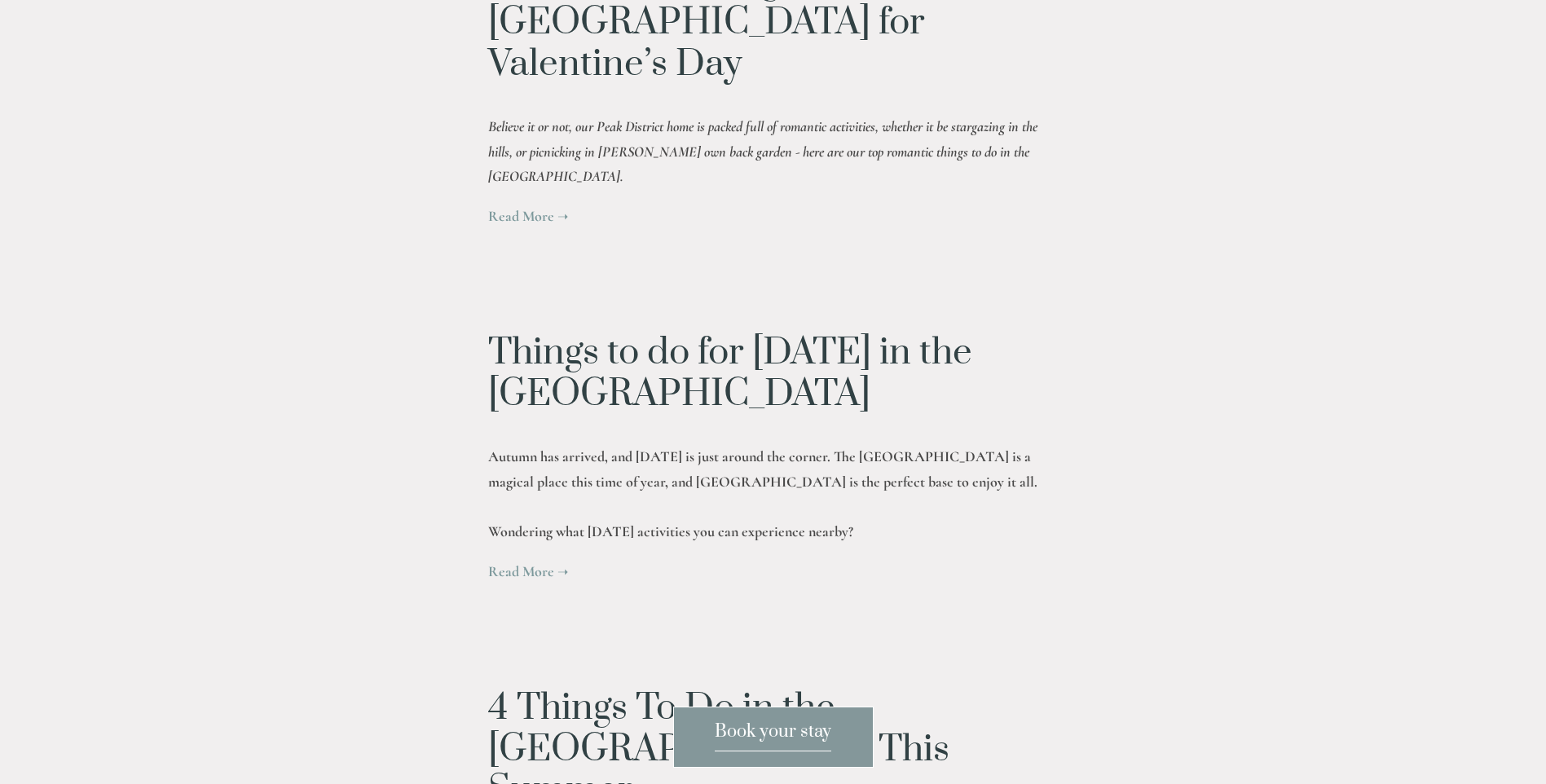
click at [973, 329] on link "Things to do for [DATE] in the [GEOGRAPHIC_DATA]" at bounding box center [730, 373] width 485 height 87
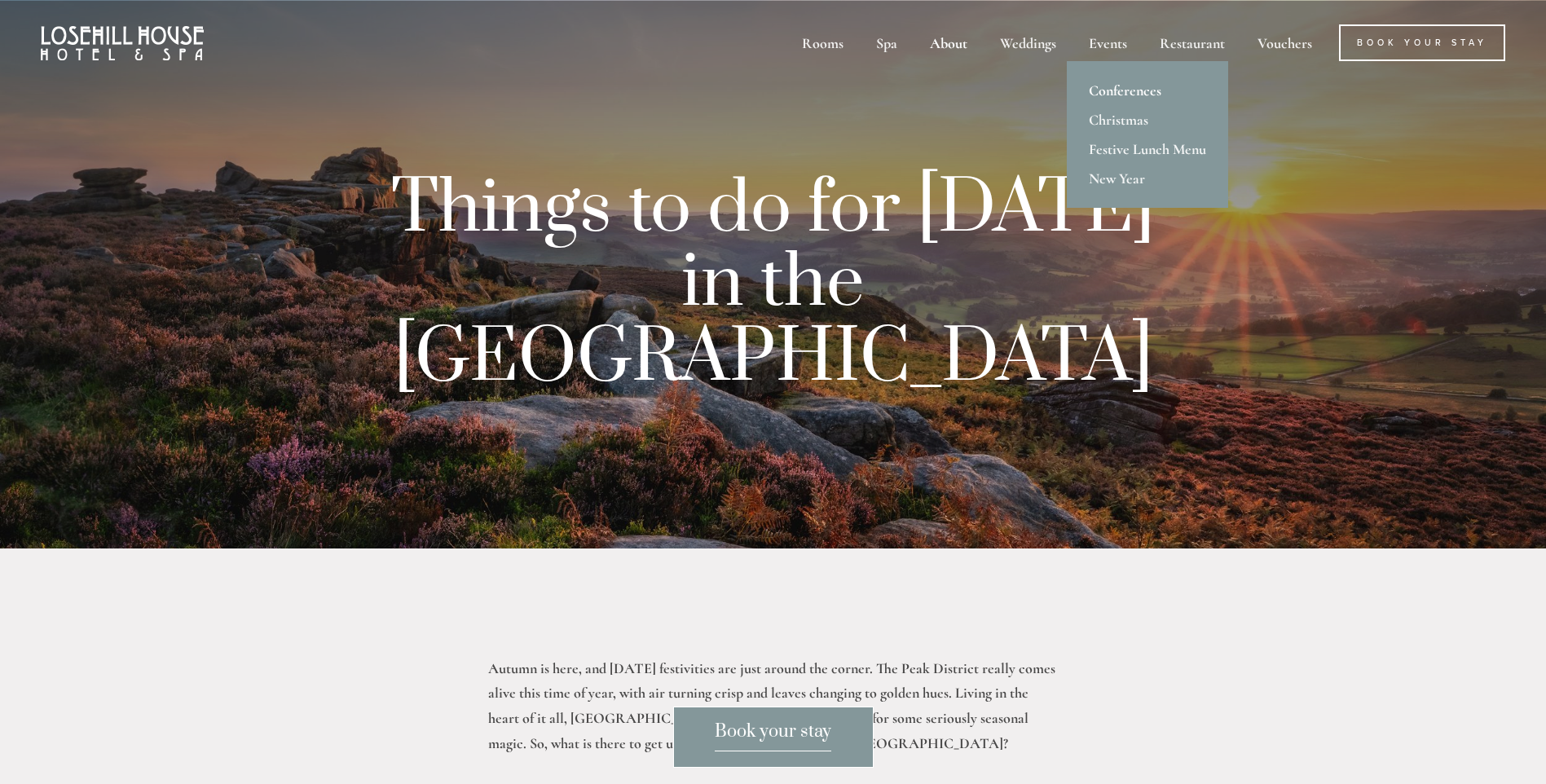
click at [1142, 90] on link "Conferences" at bounding box center [1147, 91] width 161 height 30
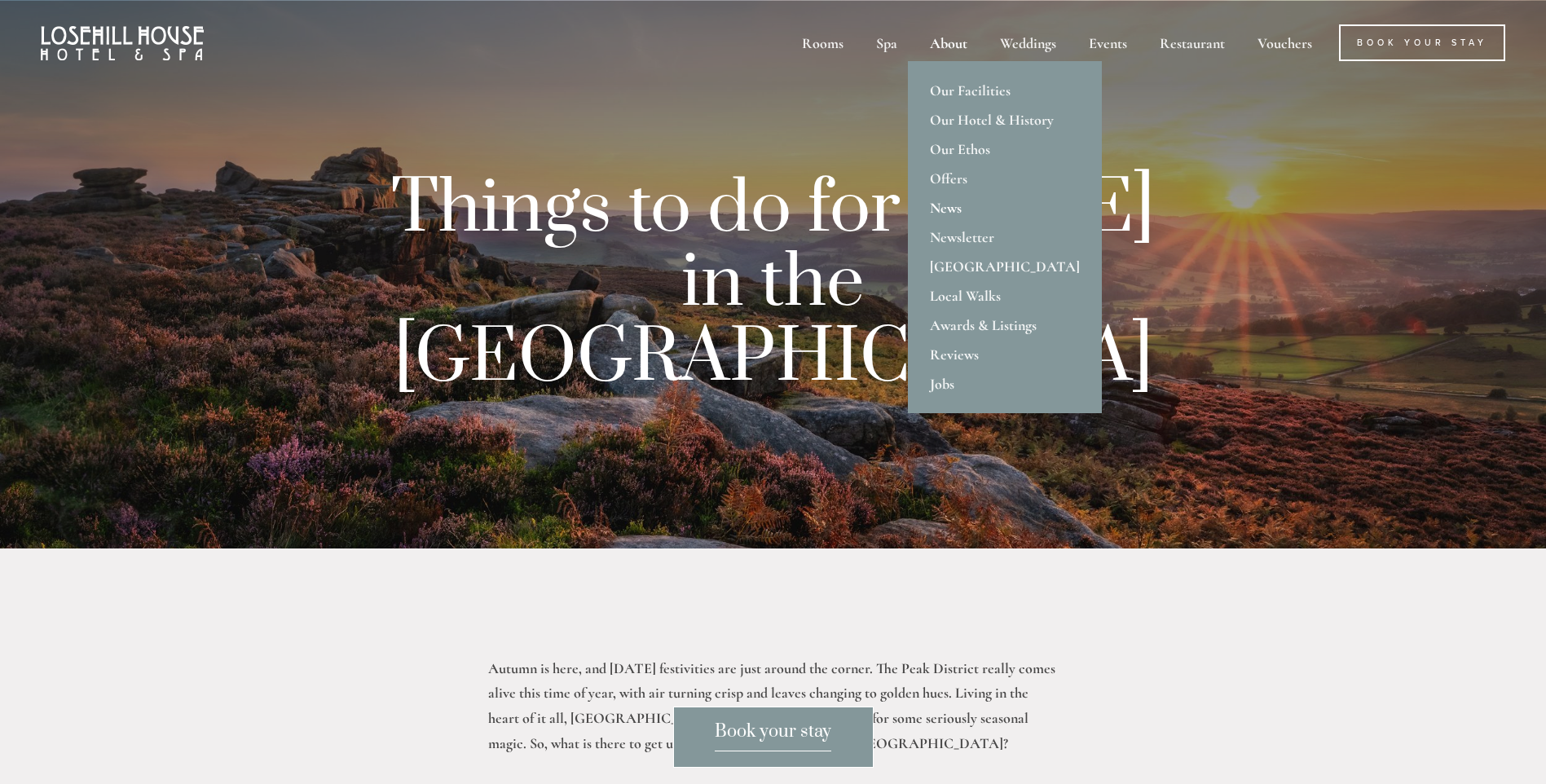
click at [942, 43] on div "About" at bounding box center [948, 43] width 67 height 37
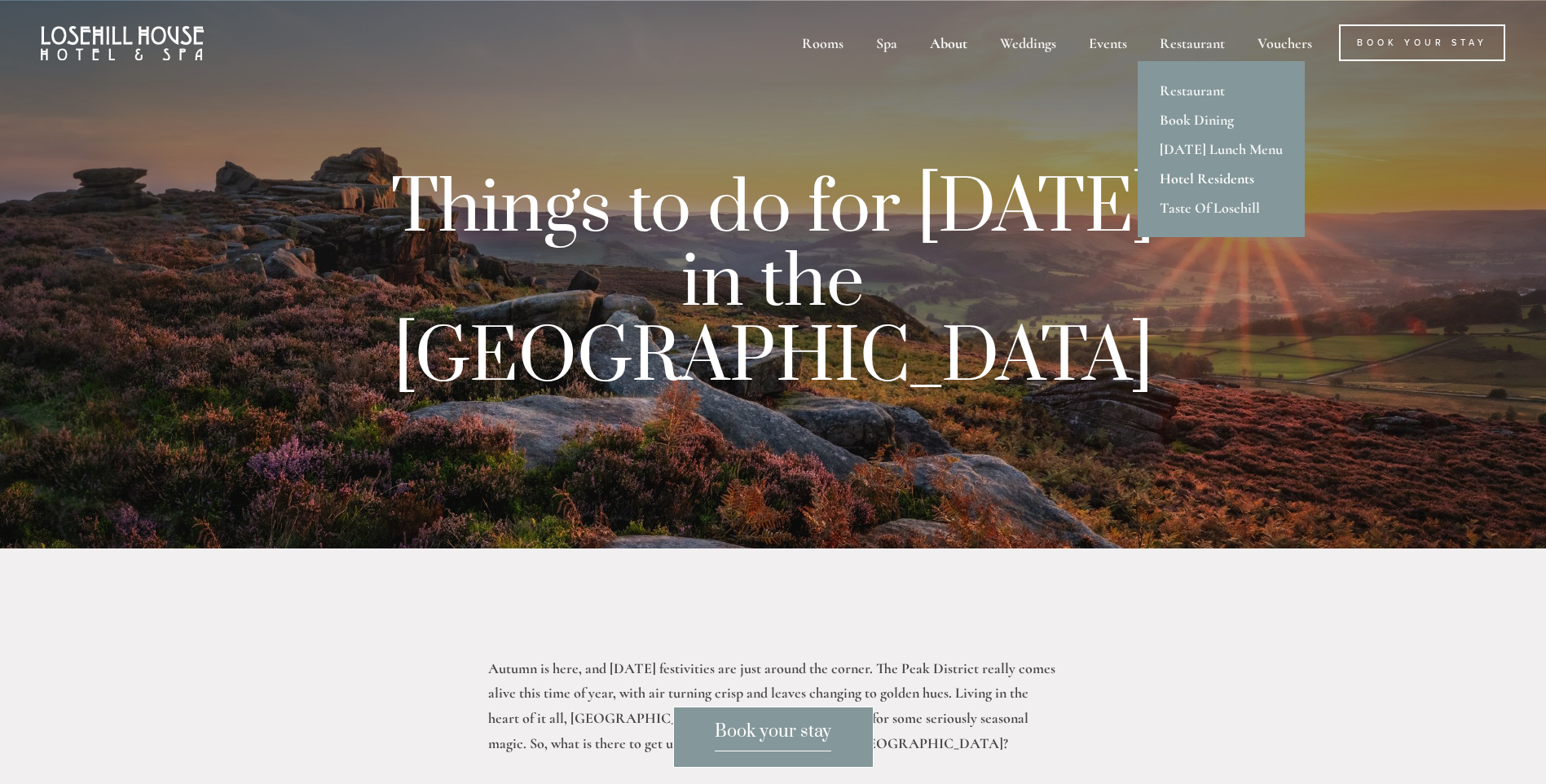
click at [1199, 176] on link "Hotel Residents" at bounding box center [1222, 179] width 167 height 30
